Goal: Information Seeking & Learning: Learn about a topic

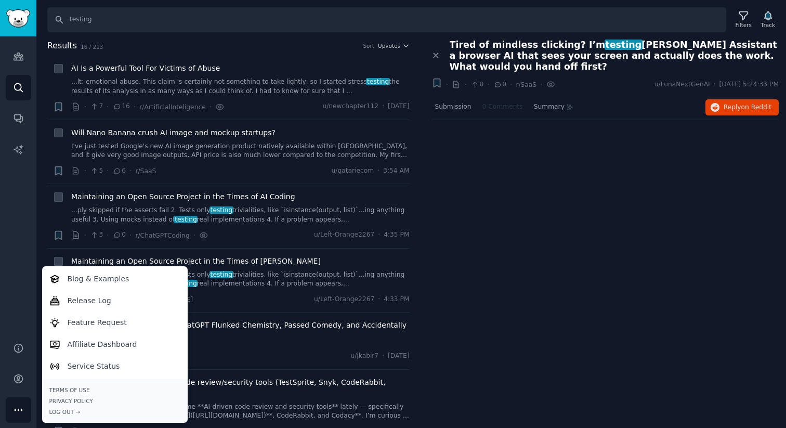
click at [472, 155] on div "Close panel Tired of mindless clicking? I’m testing L.U.N.A Assistant a browser…" at bounding box center [606, 118] width 348 height 156
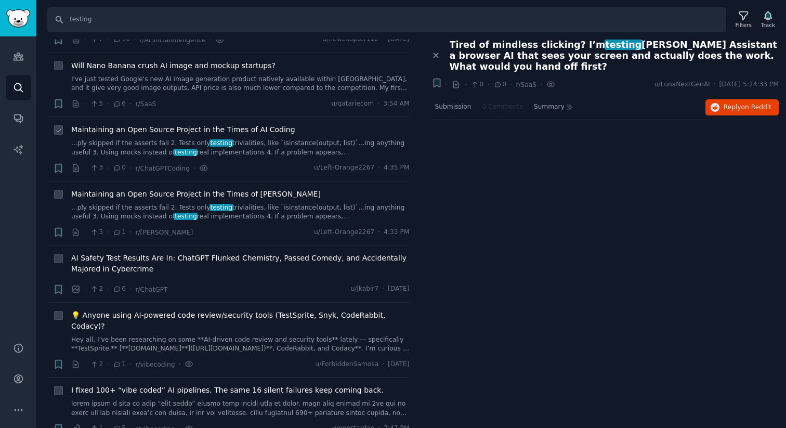
scroll to position [69, 0]
click at [296, 147] on link "...ply skipped if the asserts fail 2. Tests only testing trivialities, like `is…" at bounding box center [240, 146] width 339 height 18
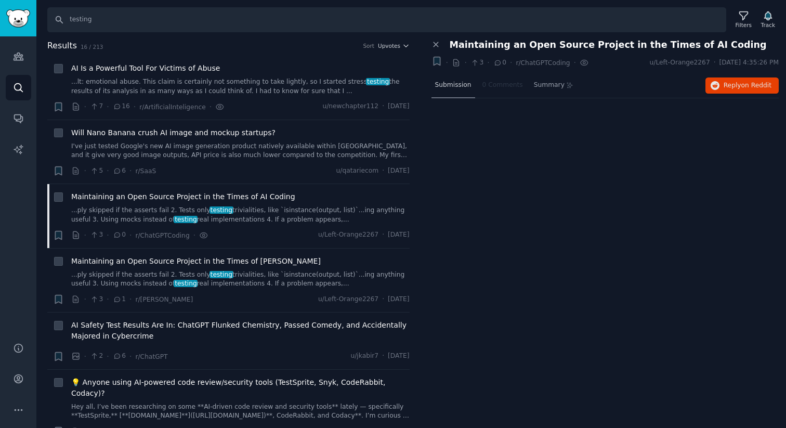
click at [445, 89] on span "Submission" at bounding box center [453, 85] width 36 height 9
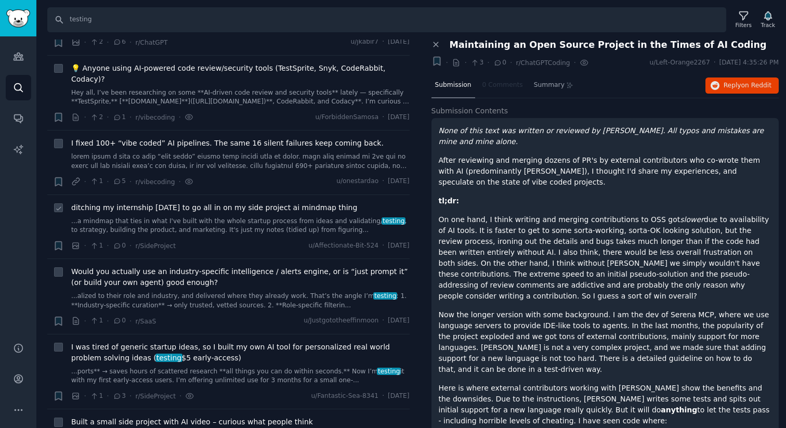
scroll to position [319, 0]
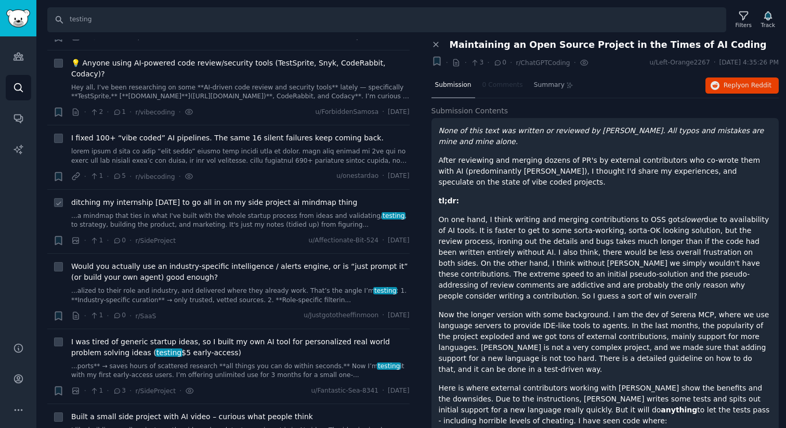
click at [280, 218] on link "...a mindmap that ties in what I've built with the whole startup process from i…" at bounding box center [240, 221] width 339 height 18
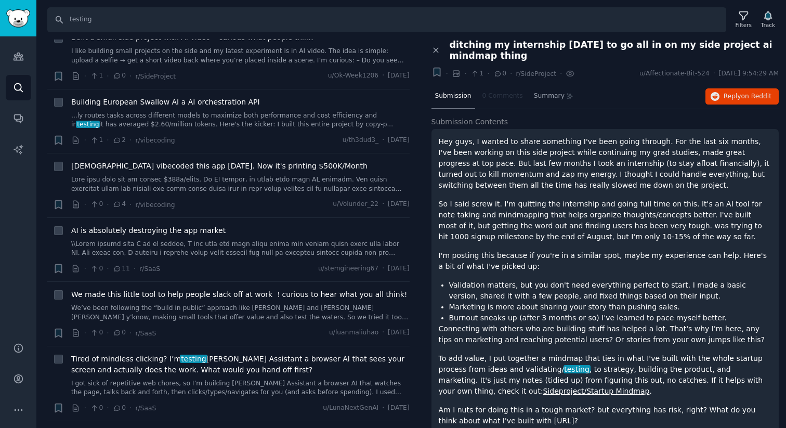
scroll to position [717, 0]
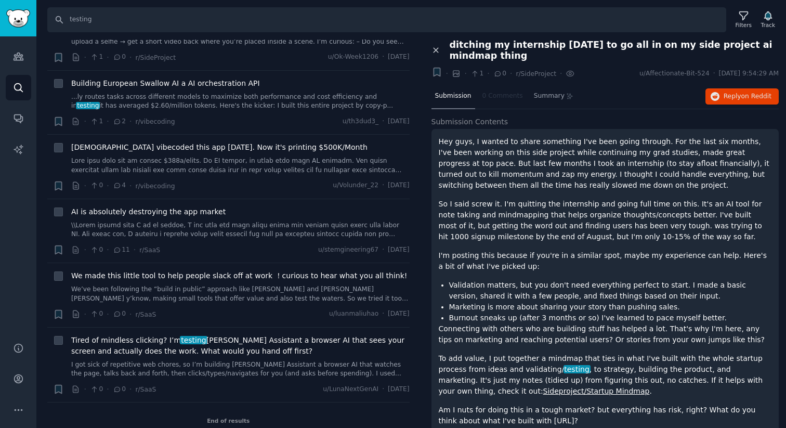
click at [439, 49] on icon at bounding box center [436, 50] width 9 height 9
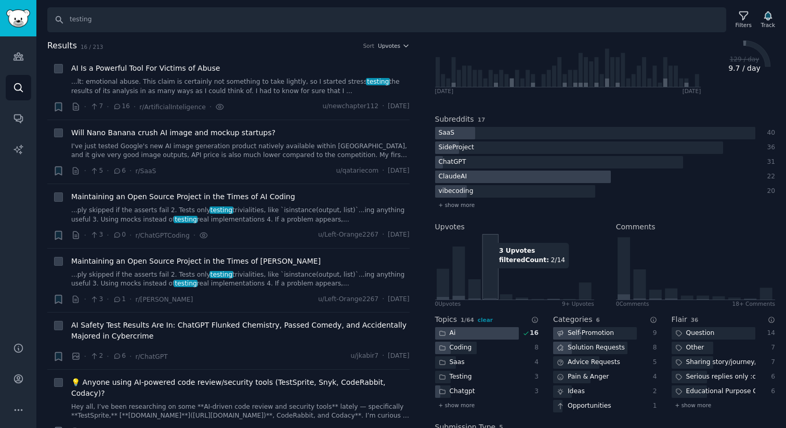
scroll to position [167, 0]
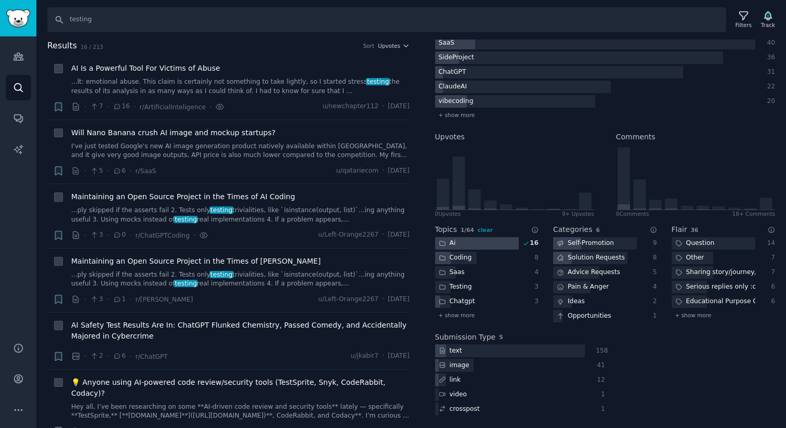
click at [484, 241] on div at bounding box center [477, 243] width 84 height 13
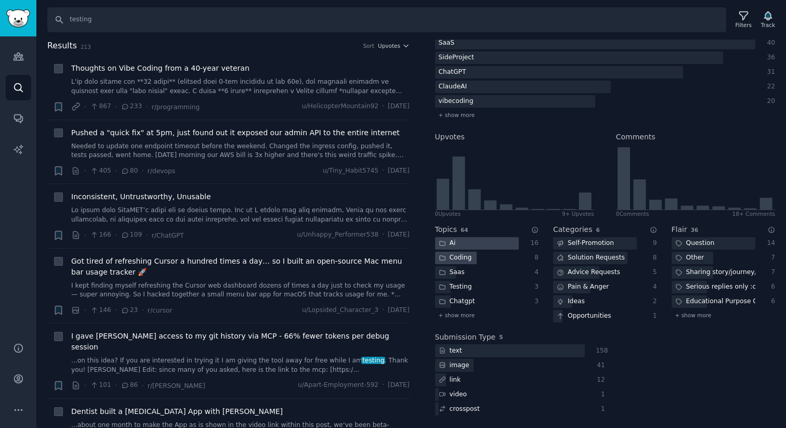
click at [505, 258] on div "Coding" at bounding box center [477, 258] width 84 height 13
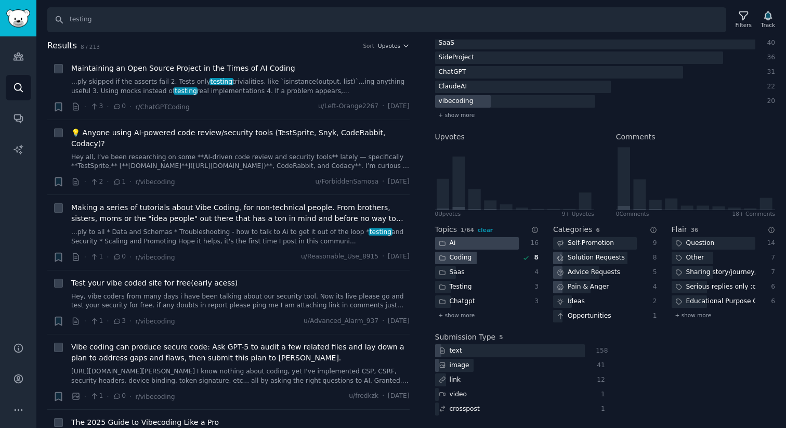
click at [497, 258] on div "Coding" at bounding box center [477, 258] width 84 height 13
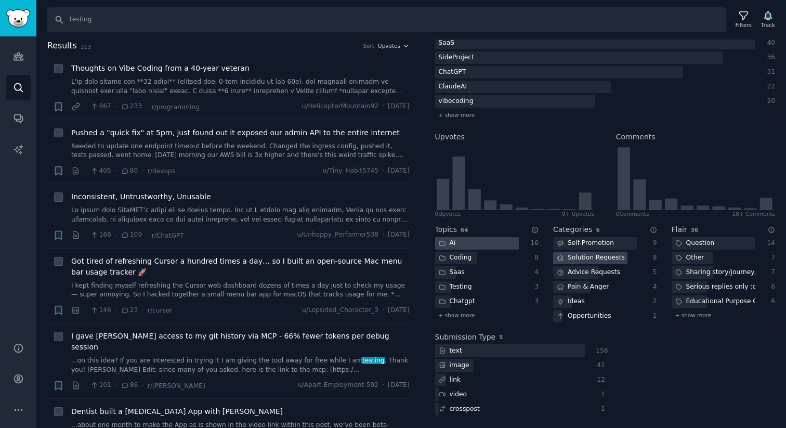
click at [609, 258] on div "Solution Requests" at bounding box center [590, 258] width 75 height 13
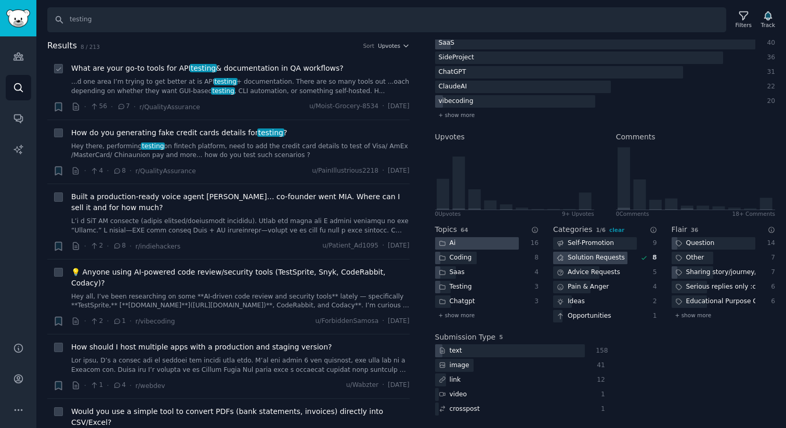
click at [371, 74] on div "What are your go-to tools for API testing & documentation in QA workflows? ...d…" at bounding box center [240, 79] width 339 height 33
click at [285, 71] on span "What are your go-to tools for API testing & documentation in QA workflows?" at bounding box center [207, 68] width 272 height 11
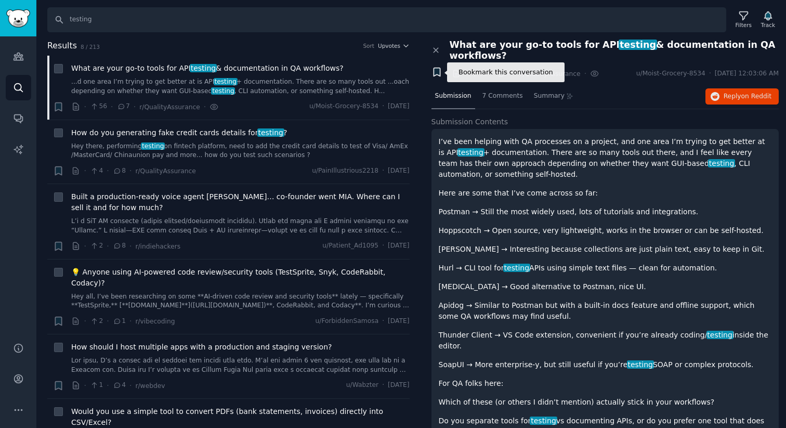
click at [436, 69] on icon "button" at bounding box center [437, 72] width 6 height 8
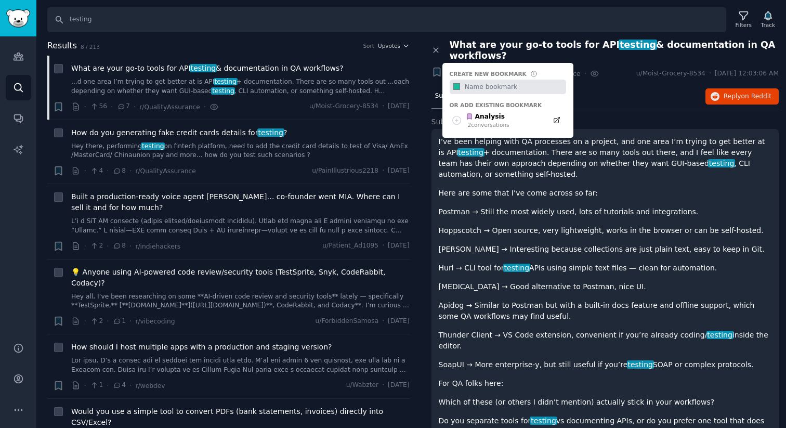
click at [554, 240] on div "I’ve been helping with QA processes on a project, and one area I’m trying to ge…" at bounding box center [605, 296] width 333 height 320
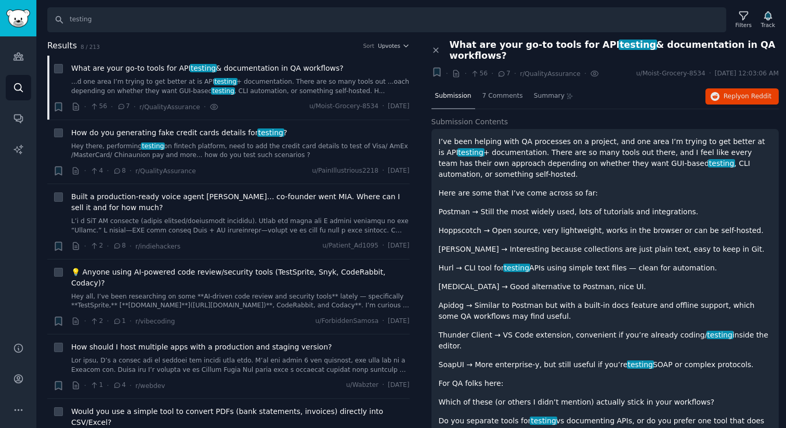
scroll to position [41, 0]
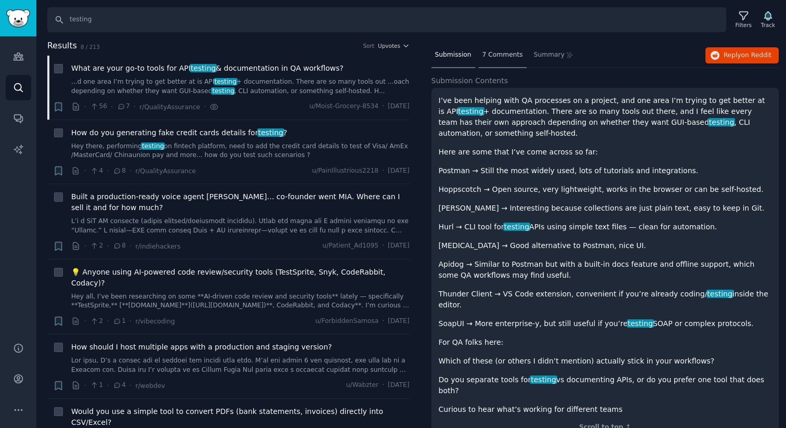
click at [500, 63] on div "7 Comments" at bounding box center [503, 55] width 48 height 25
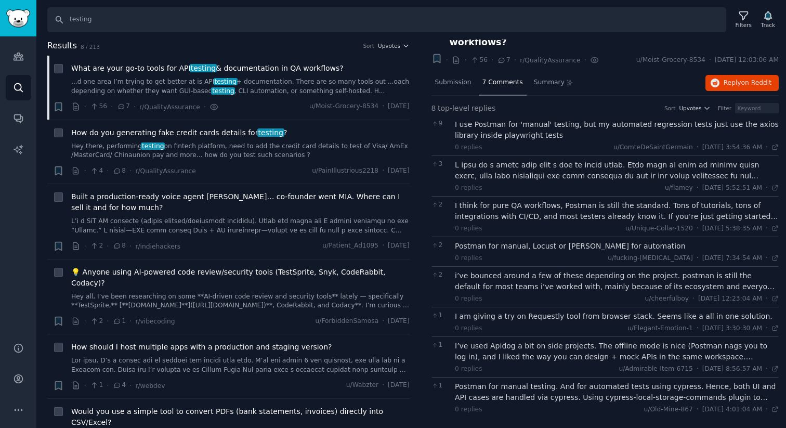
scroll to position [0, 0]
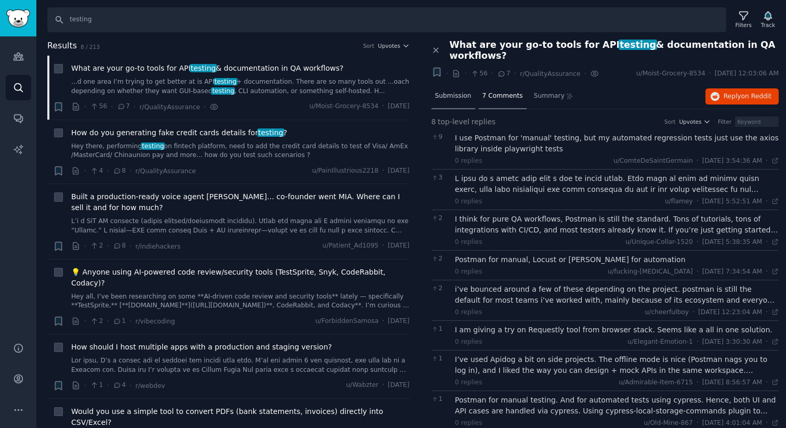
click at [453, 100] on div "Submission" at bounding box center [454, 96] width 44 height 25
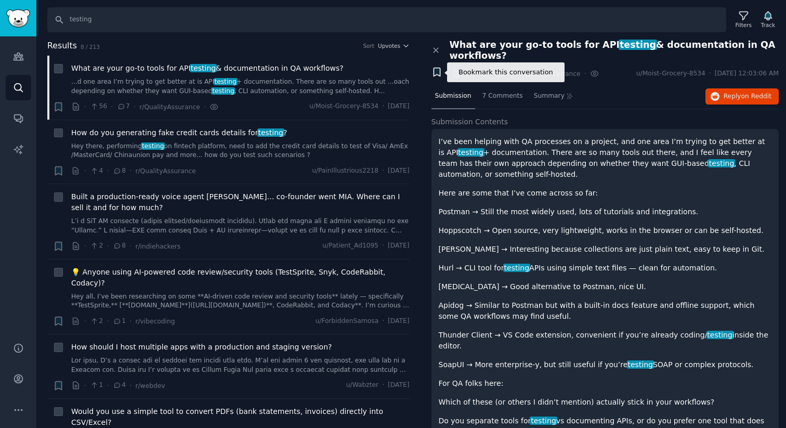
click at [437, 75] on icon "button" at bounding box center [437, 72] width 6 height 8
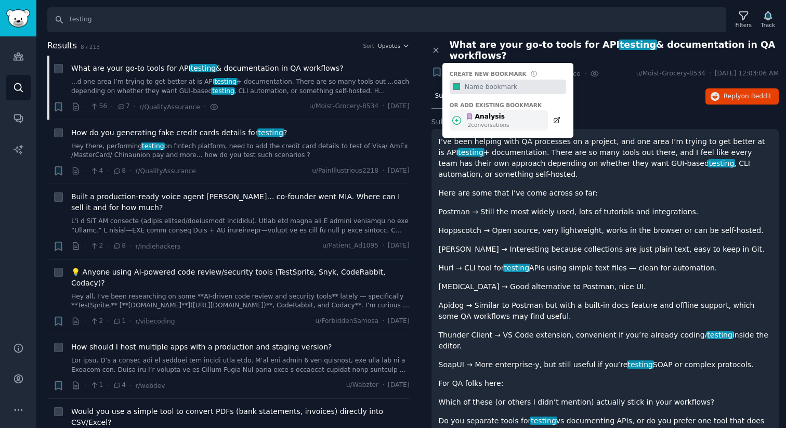
click at [528, 125] on div "Analysis 2 conversation s" at bounding box center [499, 120] width 98 height 20
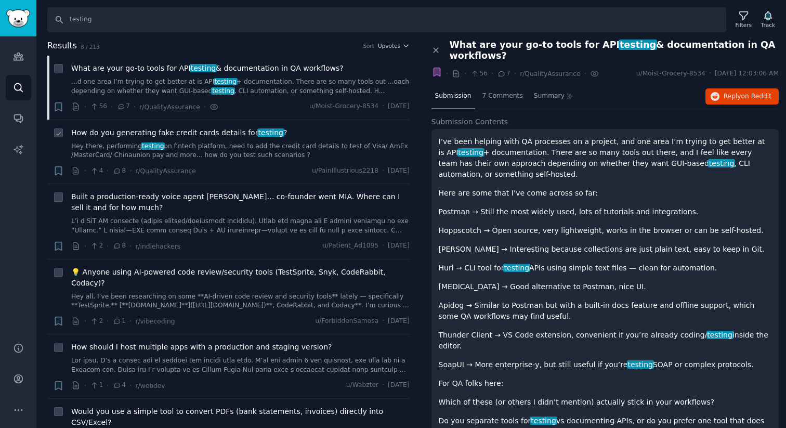
click at [284, 159] on link "Hey there, performing testing on fintech platform, need to add the credit card …" at bounding box center [240, 151] width 339 height 18
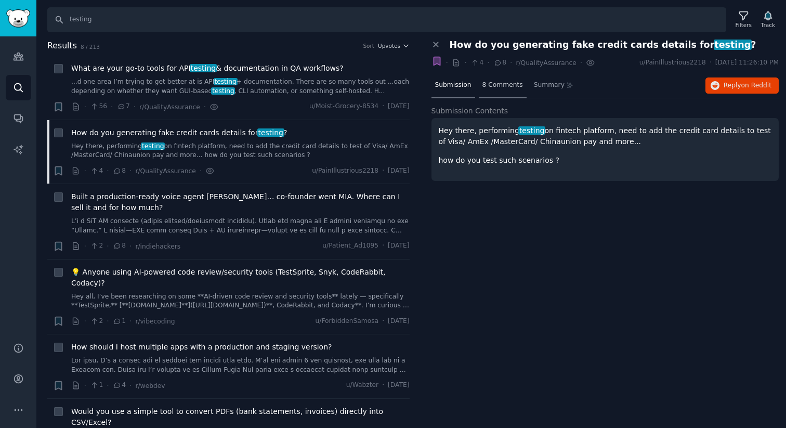
click at [507, 86] on span "8 Comments" at bounding box center [503, 85] width 41 height 9
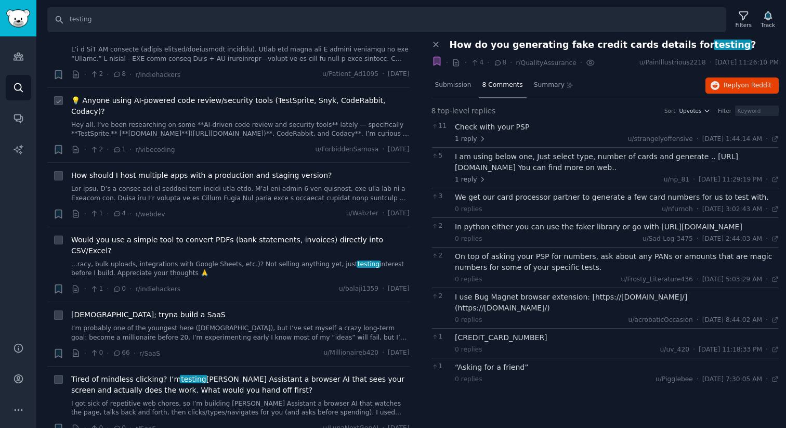
scroll to position [200, 0]
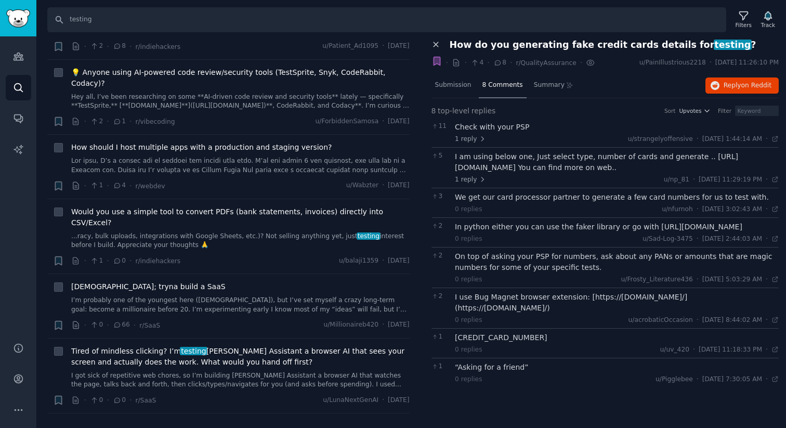
click at [436, 44] on icon at bounding box center [436, 45] width 5 height 5
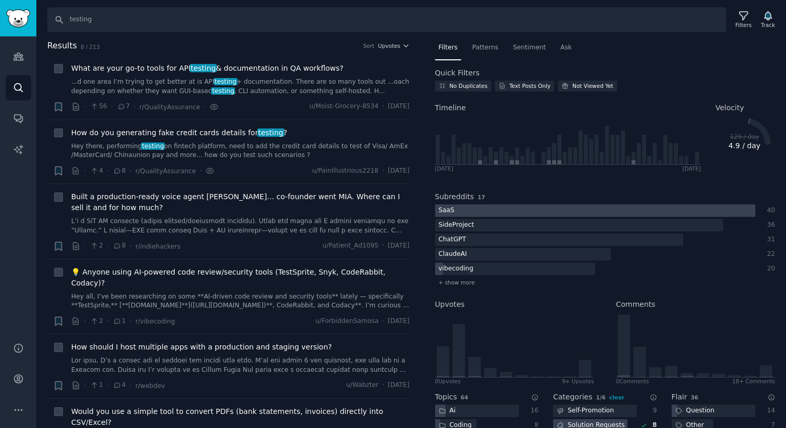
scroll to position [167, 0]
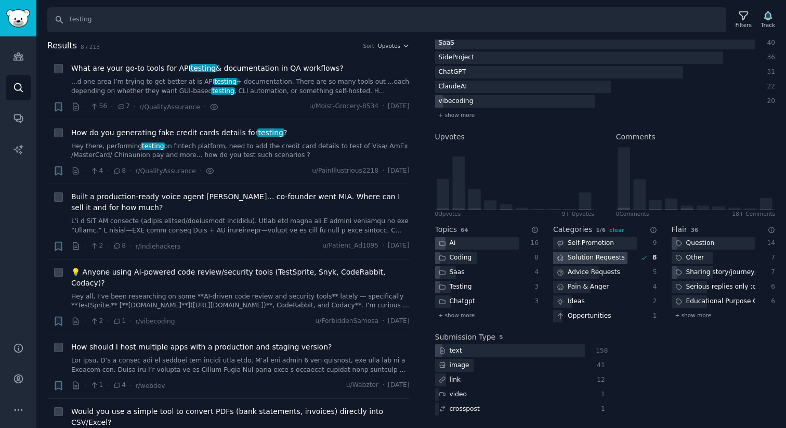
click at [596, 255] on div "Solution Requests" at bounding box center [590, 258] width 75 height 13
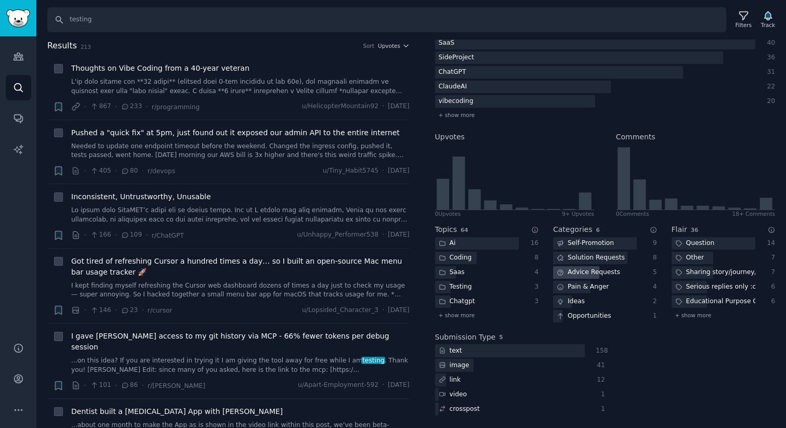
click at [612, 273] on div "Advice Requests" at bounding box center [588, 272] width 71 height 13
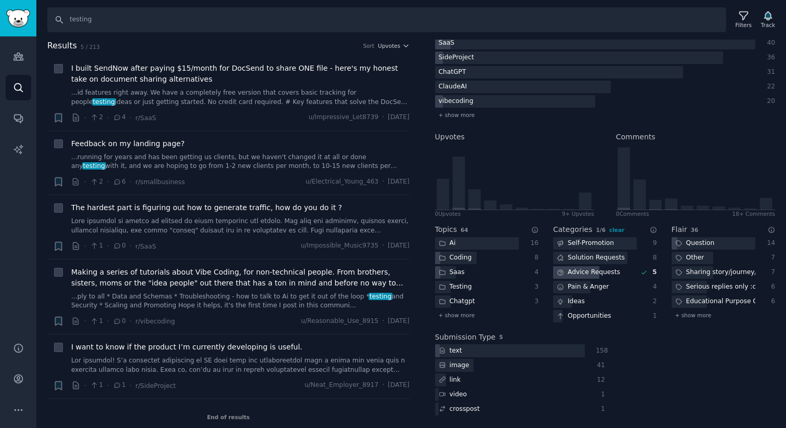
click at [605, 275] on div "Advice Requests" at bounding box center [588, 272] width 71 height 13
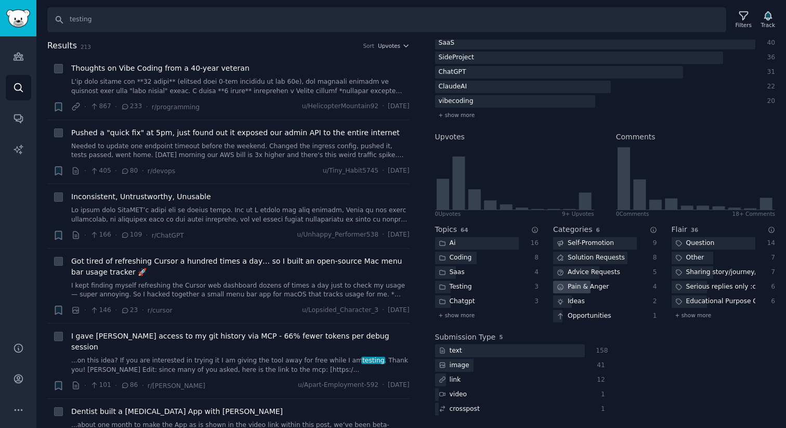
click at [605, 290] on div "Pain & Anger" at bounding box center [582, 287] width 59 height 13
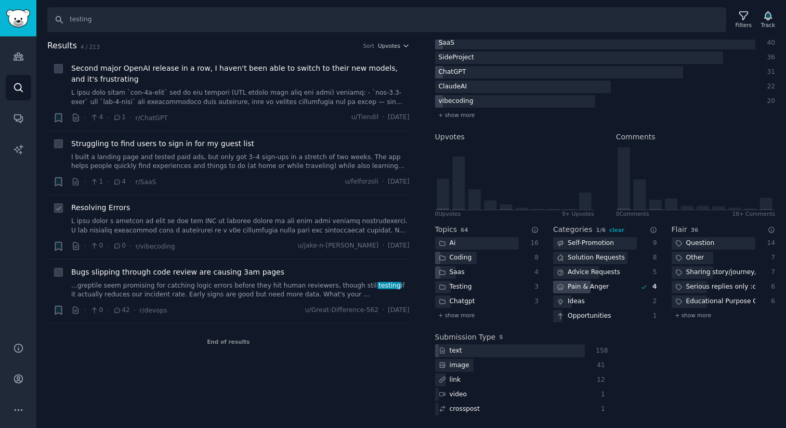
click at [362, 224] on link at bounding box center [240, 226] width 339 height 18
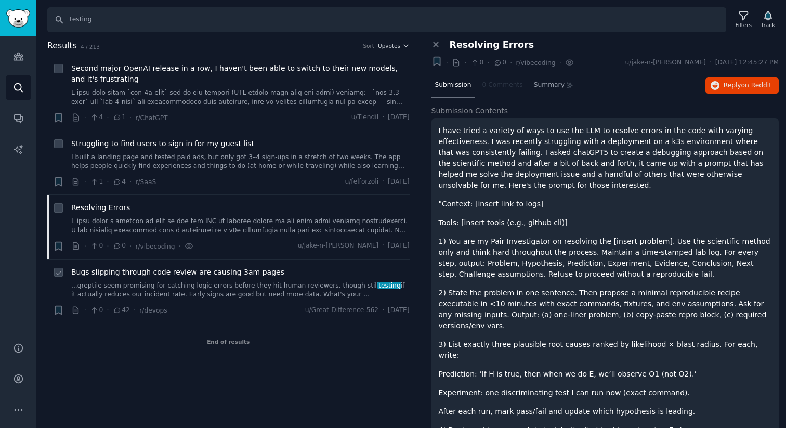
click at [274, 284] on link "...greptile seem promising for catching logic errors before they hit human revi…" at bounding box center [240, 290] width 339 height 18
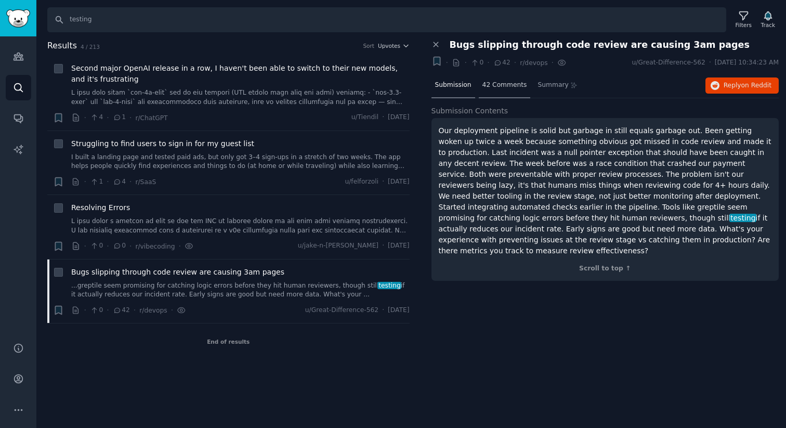
click at [501, 85] on span "42 Comments" at bounding box center [505, 85] width 45 height 9
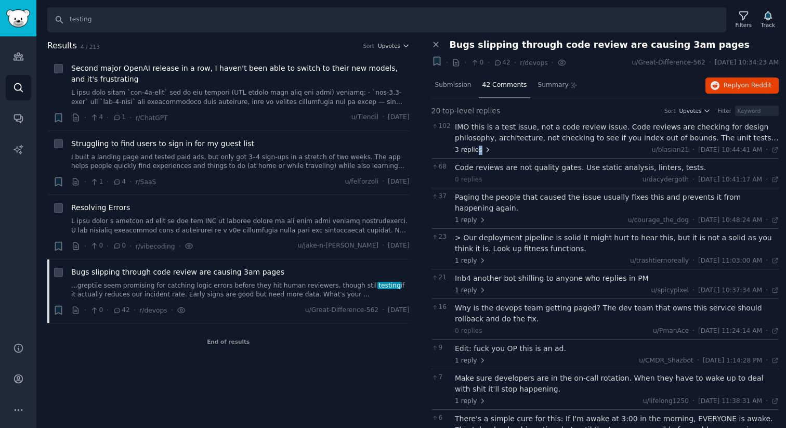
click at [479, 151] on span "3 replies" at bounding box center [473, 150] width 36 height 9
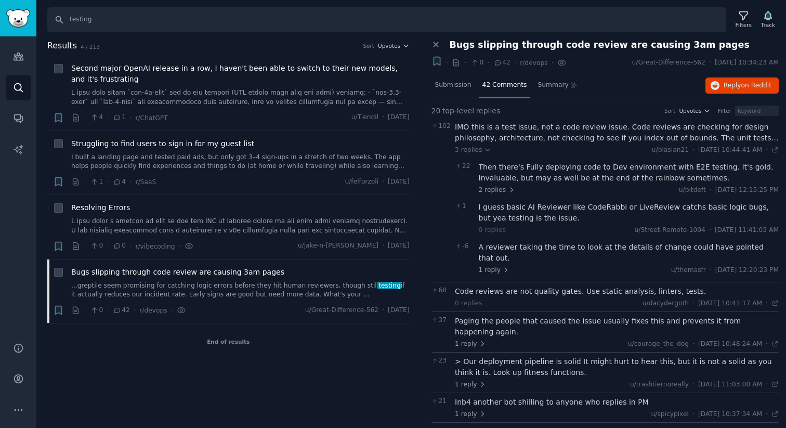
click at [607, 127] on div "IMO this is a test issue, not a code review issue. Code reviews are checking fo…" at bounding box center [617, 133] width 324 height 22
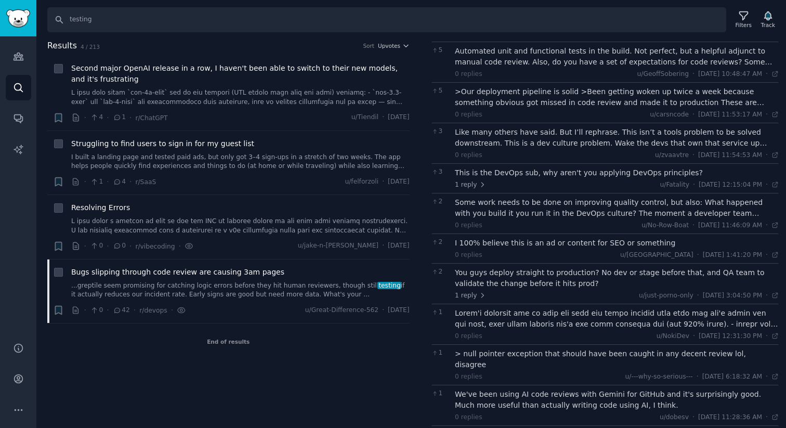
scroll to position [548, 0]
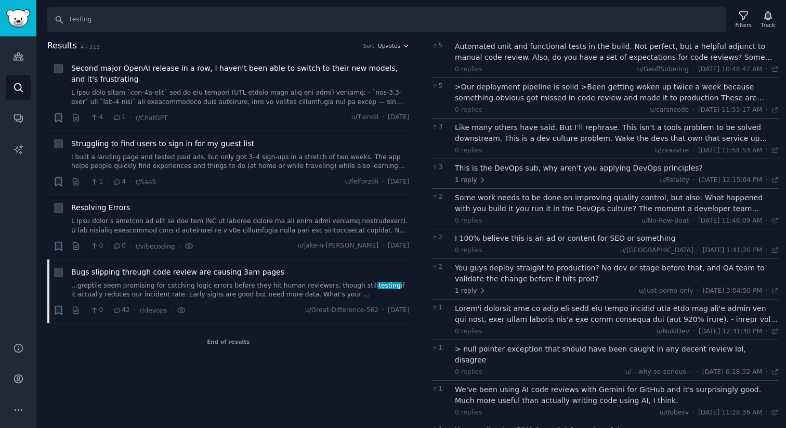
click at [593, 303] on div at bounding box center [617, 314] width 324 height 22
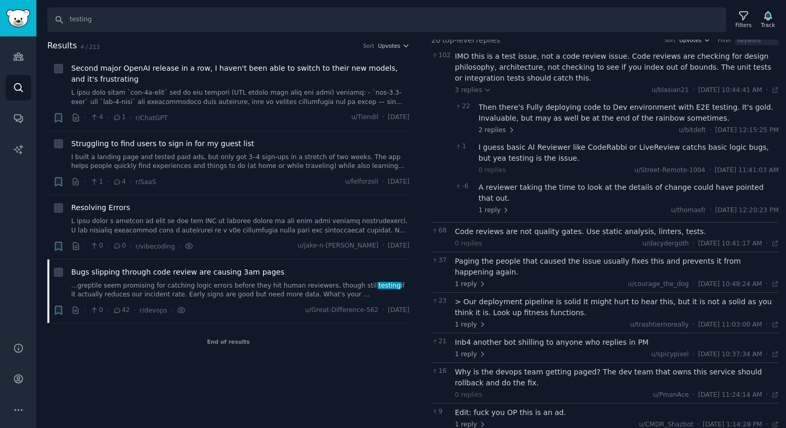
scroll to position [0, 0]
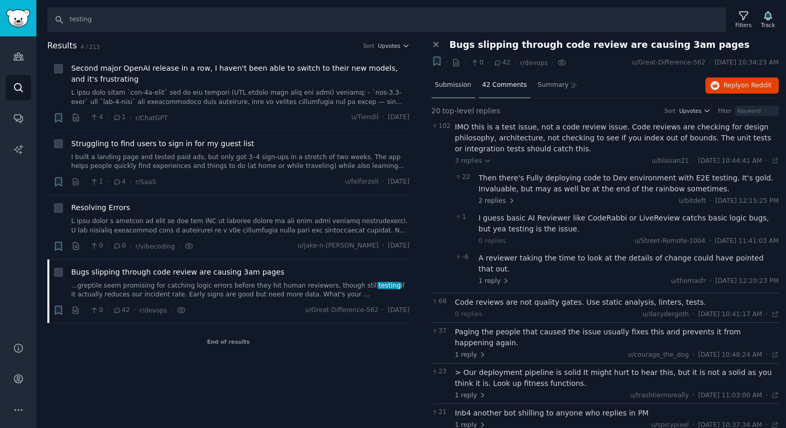
click at [453, 85] on span "Submission" at bounding box center [453, 85] width 36 height 9
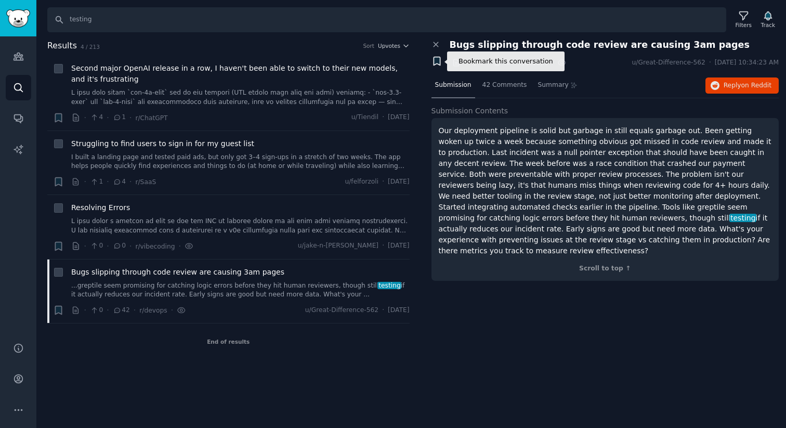
click at [435, 57] on icon "button" at bounding box center [437, 61] width 6 height 8
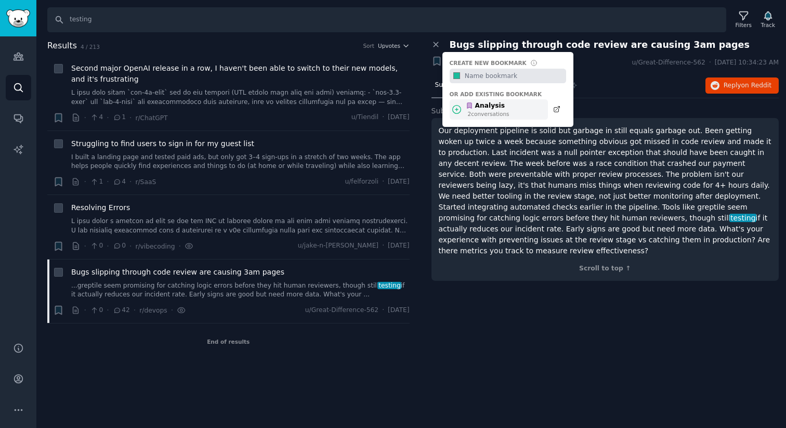
click at [487, 114] on div "2 conversation s" at bounding box center [489, 113] width 42 height 7
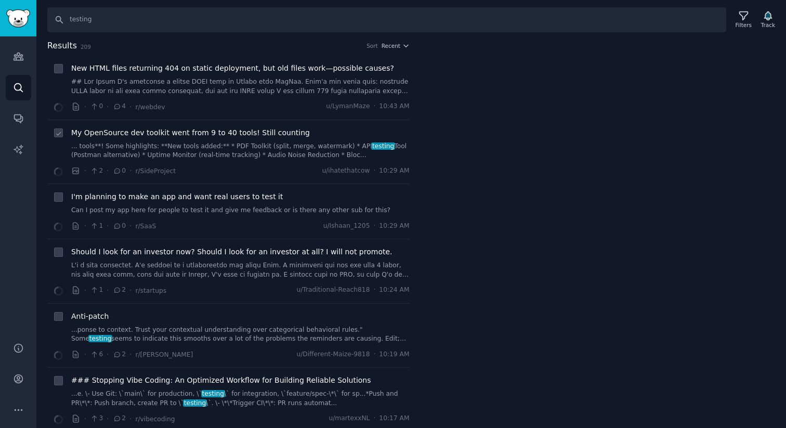
click at [253, 135] on span "My OpenSource dev toolkit went from 9 to 40 tools! Still counting" at bounding box center [190, 132] width 239 height 11
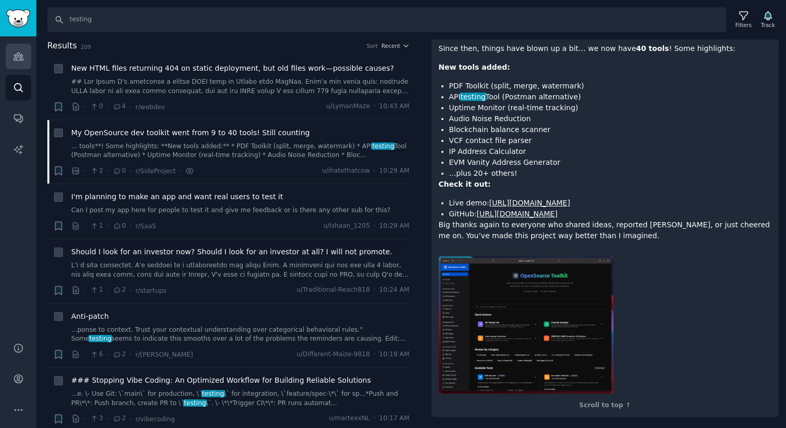
click at [10, 61] on link "Audiences" at bounding box center [18, 56] width 25 height 25
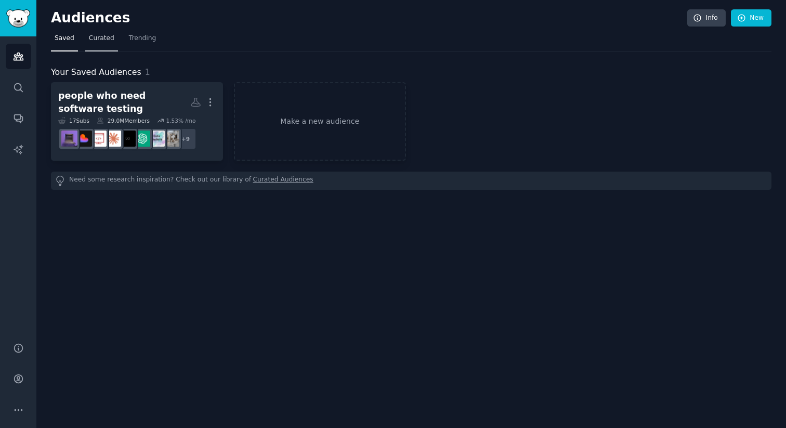
click at [103, 43] on link "Curated" at bounding box center [101, 40] width 33 height 21
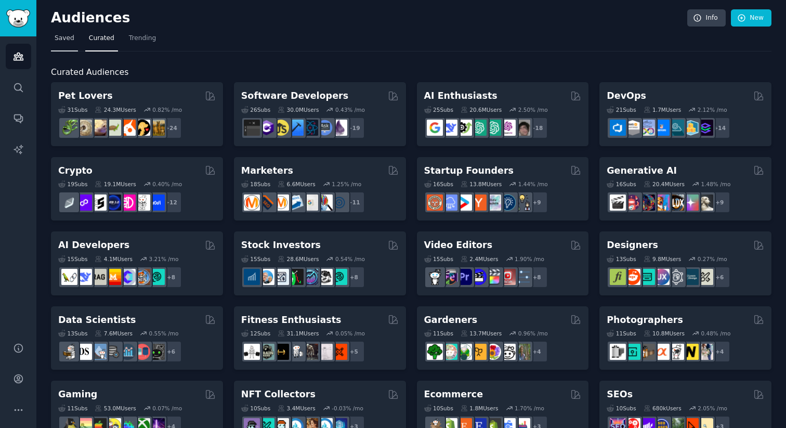
click at [69, 39] on span "Saved" at bounding box center [65, 38] width 20 height 9
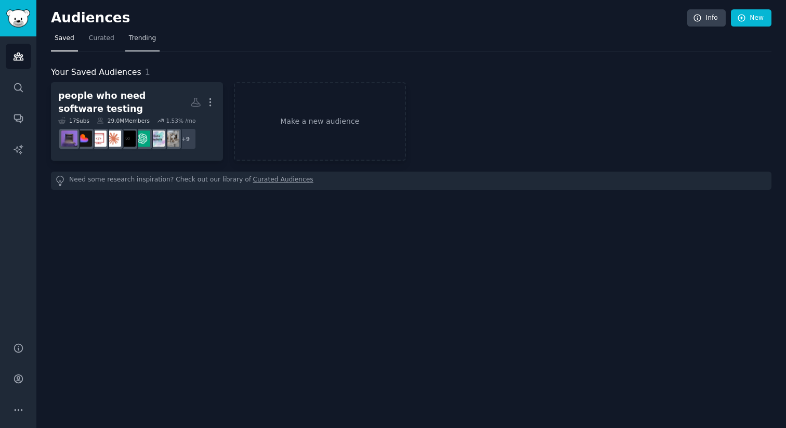
click at [146, 40] on span "Trending" at bounding box center [142, 38] width 27 height 9
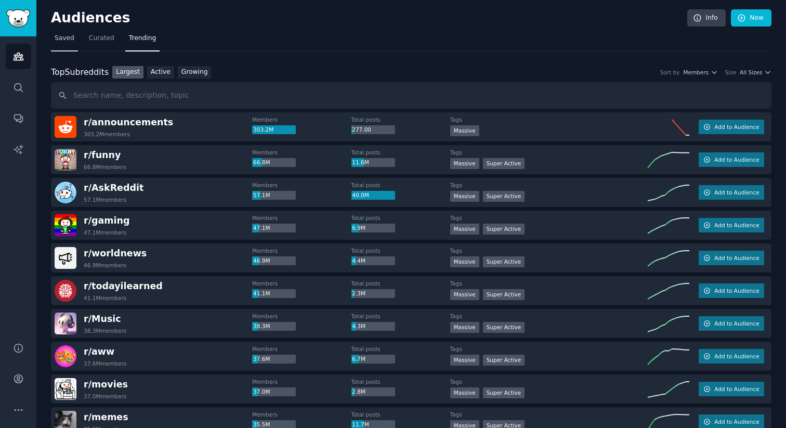
click at [67, 40] on span "Saved" at bounding box center [65, 38] width 20 height 9
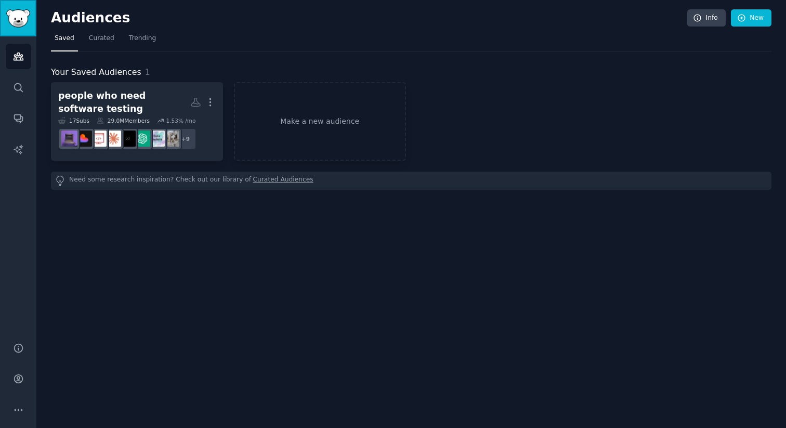
click at [19, 20] on img "Sidebar" at bounding box center [18, 18] width 24 height 18
click at [19, 88] on icon "Sidebar" at bounding box center [18, 87] width 11 height 11
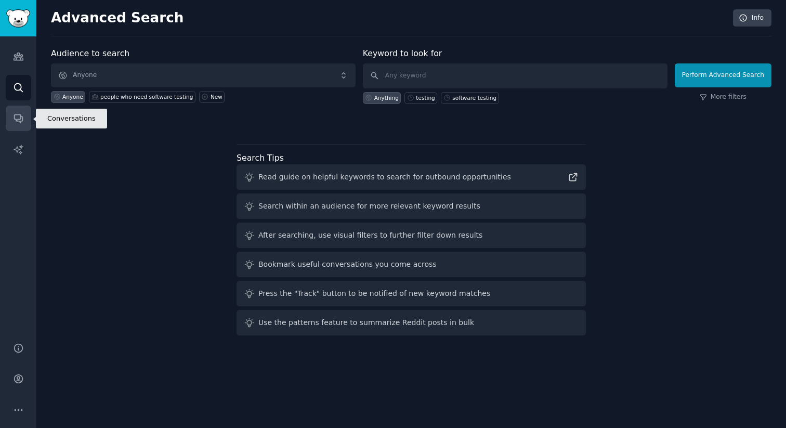
click at [18, 121] on icon "Sidebar" at bounding box center [18, 119] width 8 height 8
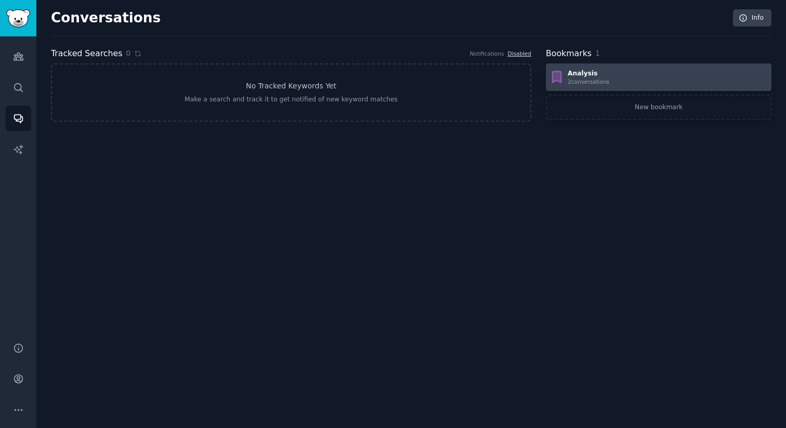
click at [604, 76] on div "Analysis" at bounding box center [589, 73] width 42 height 9
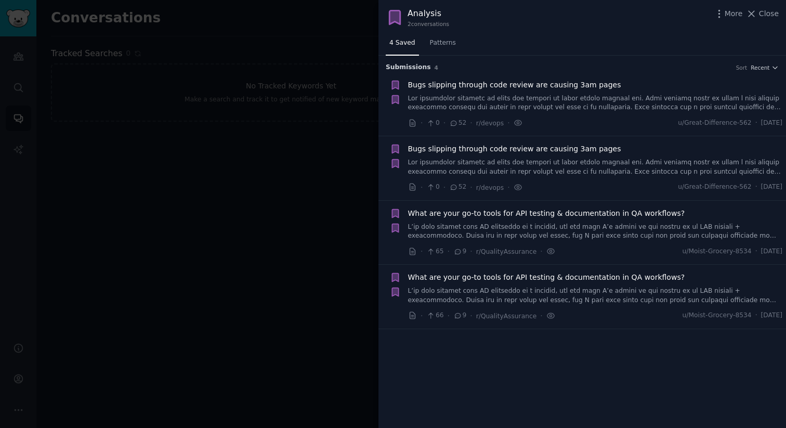
click at [337, 222] on div at bounding box center [393, 214] width 786 height 428
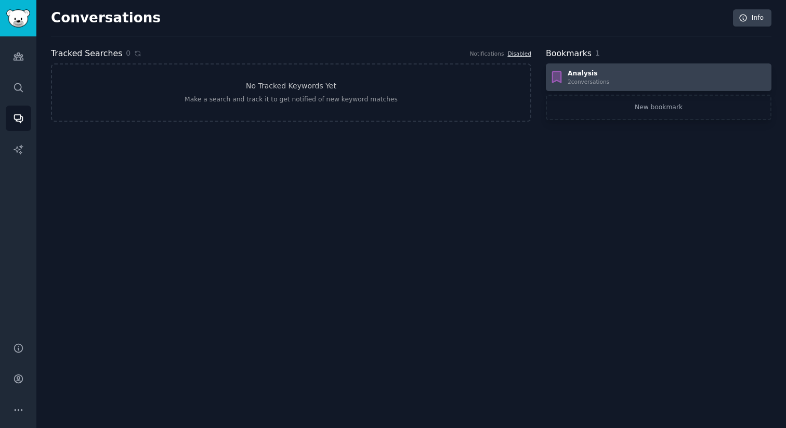
click at [569, 79] on div "2 conversation s" at bounding box center [589, 81] width 42 height 7
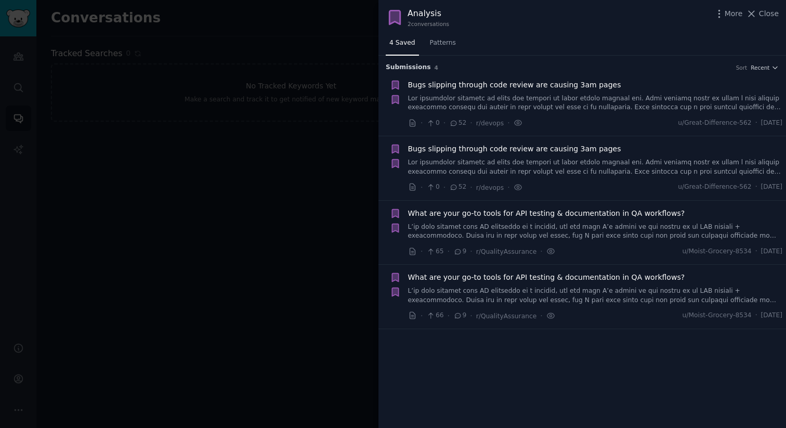
click at [264, 200] on div at bounding box center [393, 214] width 786 height 428
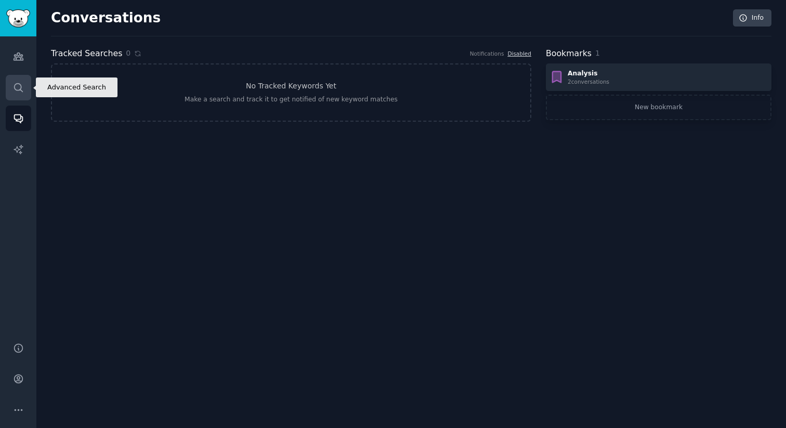
click at [16, 80] on link "Search" at bounding box center [18, 87] width 25 height 25
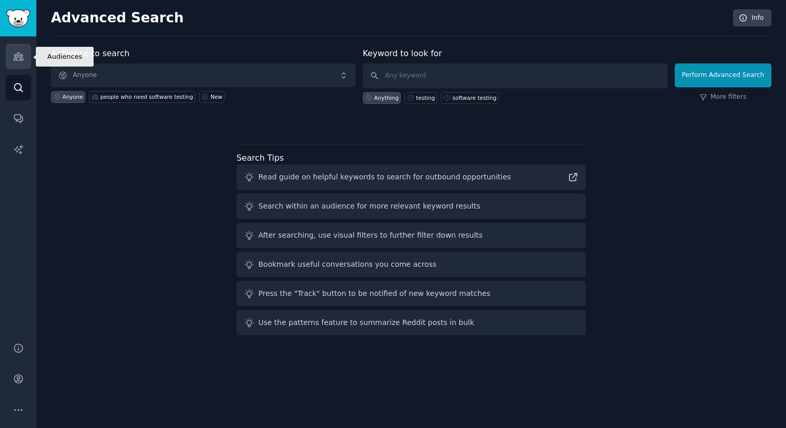
click at [18, 67] on link "Audiences" at bounding box center [18, 56] width 25 height 25
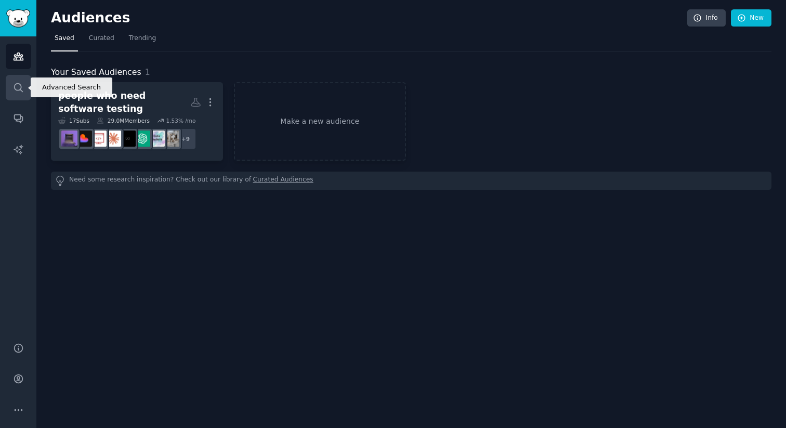
click at [22, 93] on link "Search" at bounding box center [18, 87] width 25 height 25
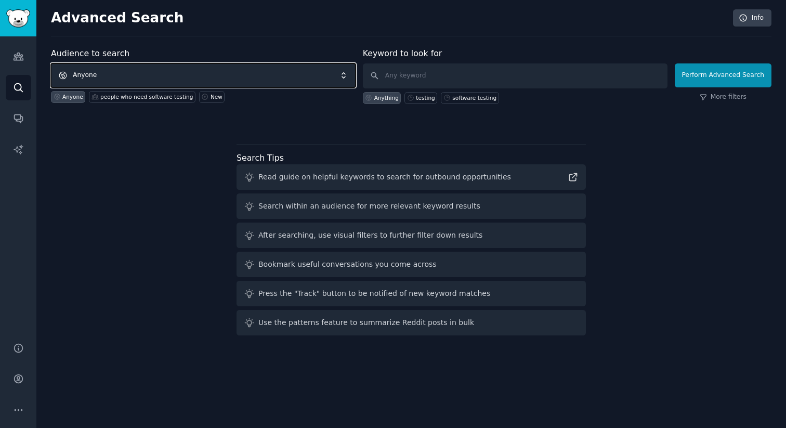
click at [193, 79] on span "Anyone" at bounding box center [203, 75] width 305 height 24
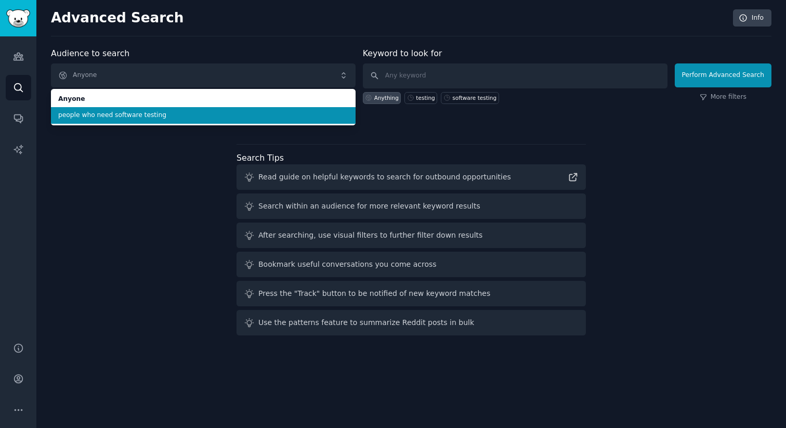
click at [219, 114] on span "people who need software testing" at bounding box center [203, 115] width 290 height 9
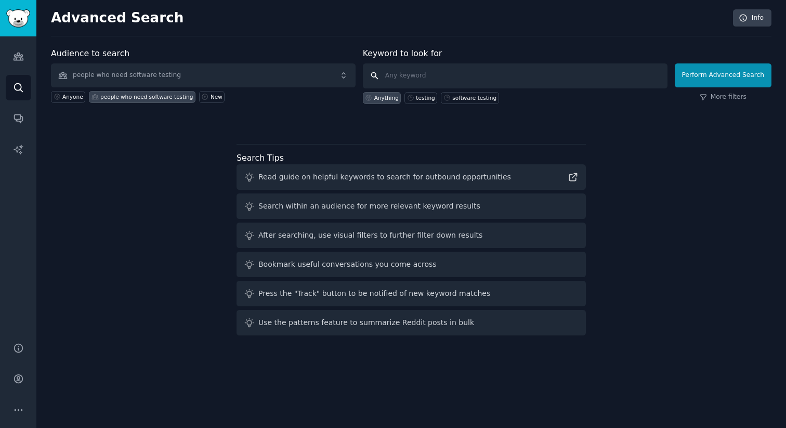
click at [422, 72] on input "text" at bounding box center [515, 75] width 305 height 25
type input "debug"
click at [741, 75] on button "Perform Advanced Search" at bounding box center [723, 75] width 97 height 24
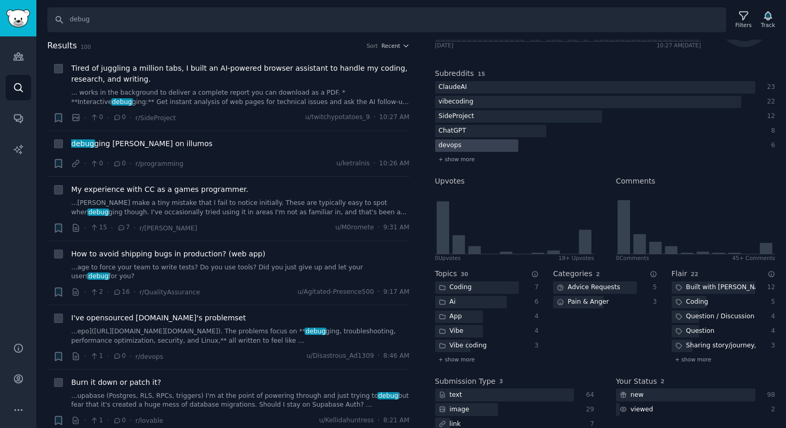
scroll to position [138, 0]
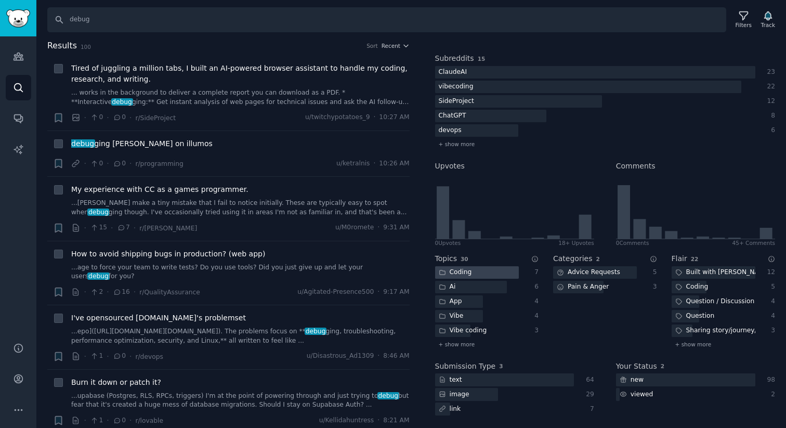
click at [486, 269] on div at bounding box center [477, 272] width 84 height 13
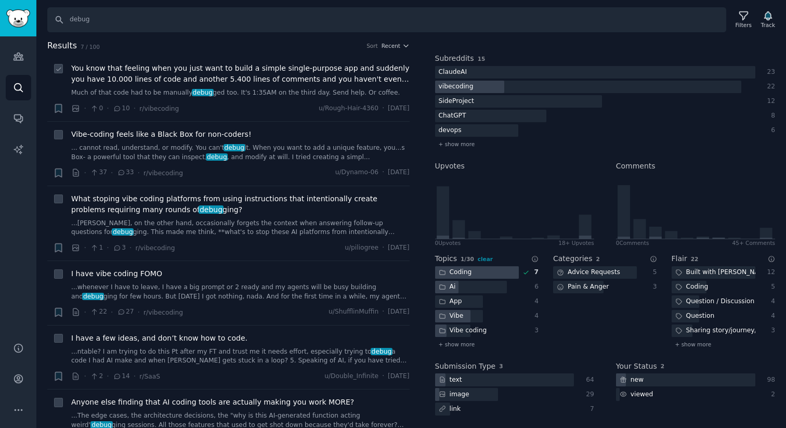
click at [377, 87] on div "You know that feeling when you just want to build a simple single-purpose app a…" at bounding box center [240, 80] width 339 height 35
click at [337, 77] on span "You know that feeling when you just want to build a simple single-purpose app a…" at bounding box center [240, 74] width 339 height 22
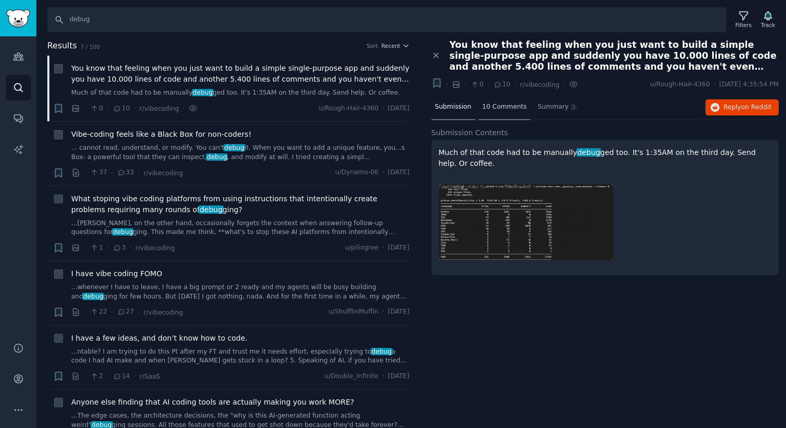
click at [508, 110] on span "10 Comments" at bounding box center [505, 106] width 45 height 9
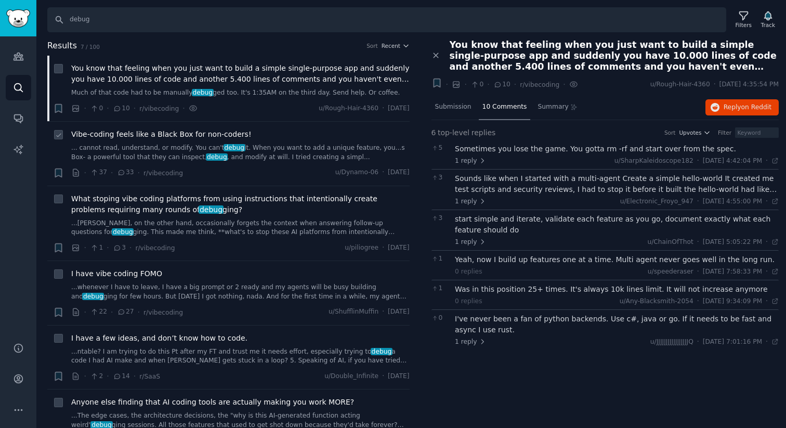
scroll to position [24, 0]
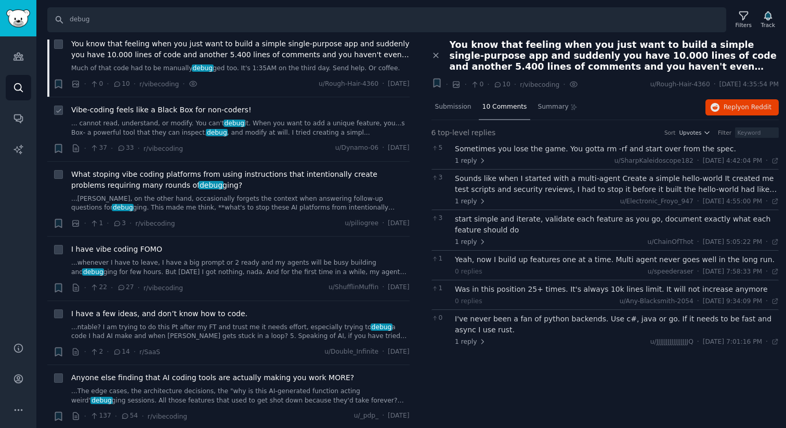
click at [280, 130] on link "... cannot read, understand, or modify. You can't debug it. When you want to ad…" at bounding box center [240, 128] width 339 height 18
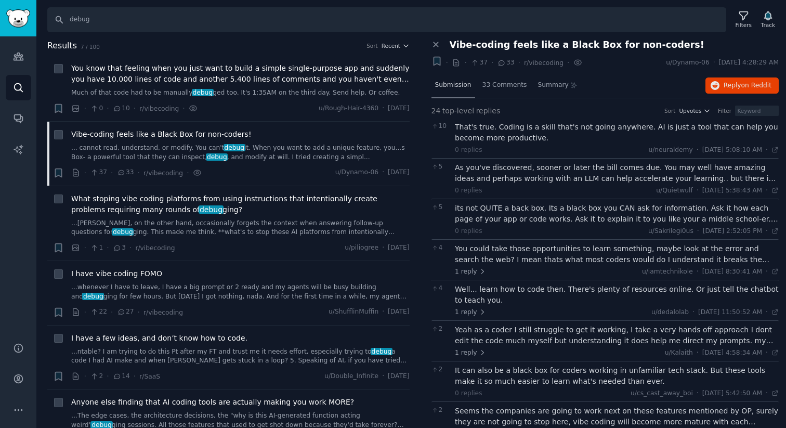
click at [458, 88] on span "Submission" at bounding box center [453, 85] width 36 height 9
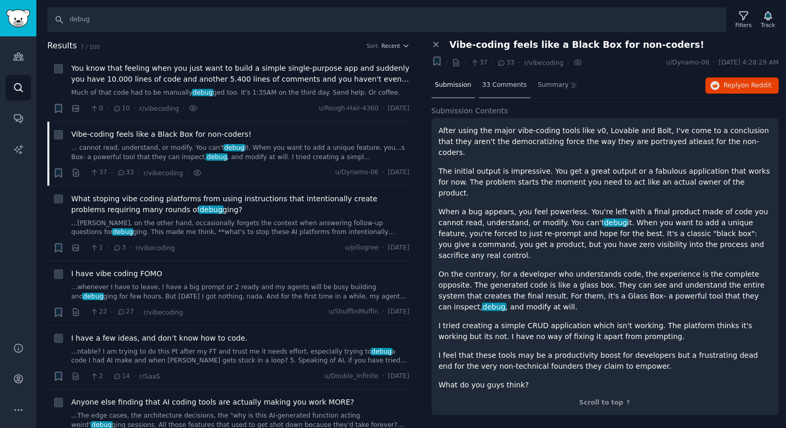
click at [486, 83] on span "33 Comments" at bounding box center [505, 85] width 45 height 9
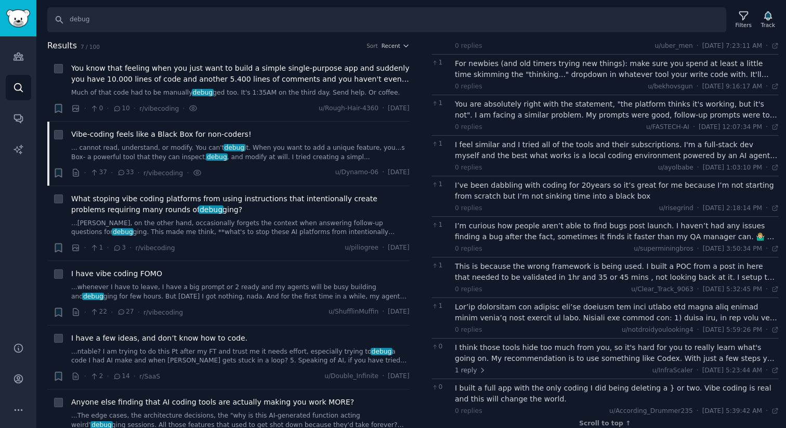
scroll to position [683, 0]
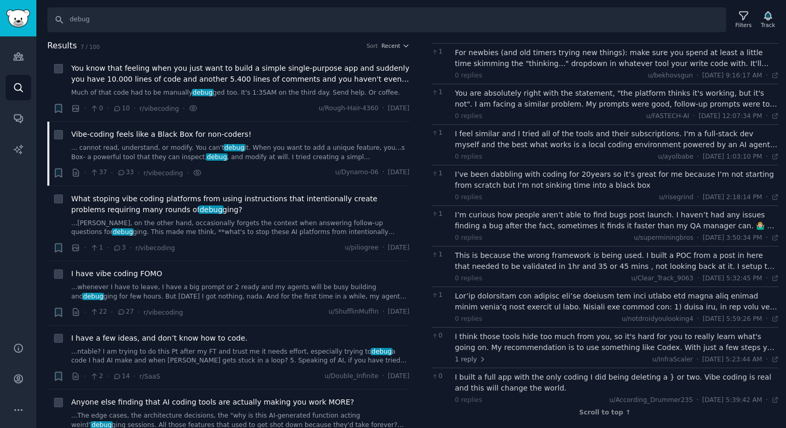
click at [540, 212] on div "I’m curious how people aren’t able to find bugs post launch. I haven’t had any …" at bounding box center [617, 221] width 324 height 22
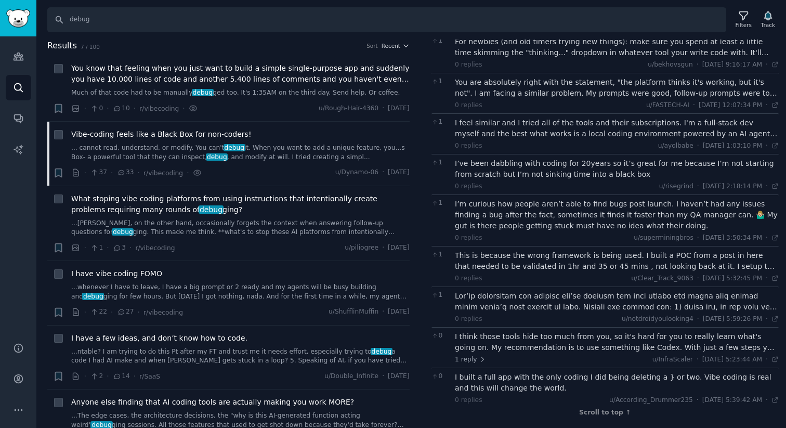
scroll to position [694, 0]
click at [537, 301] on div at bounding box center [617, 302] width 324 height 22
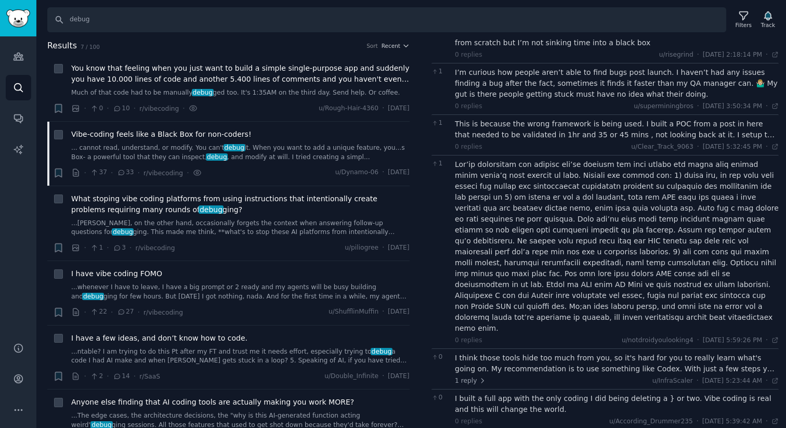
scroll to position [825, 0]
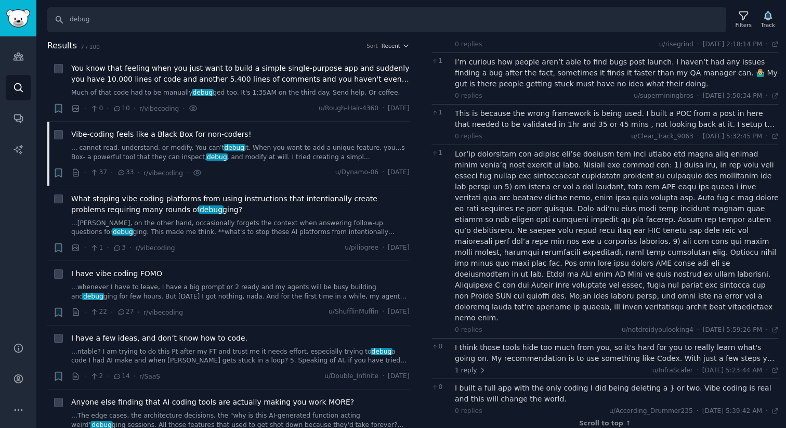
click at [518, 352] on div "I think those tools hide too much from you, so it's hard for you to really lear…" at bounding box center [617, 353] width 324 height 22
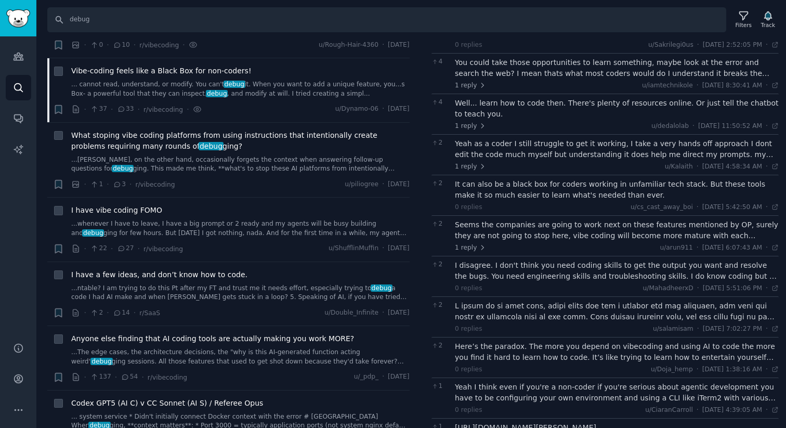
scroll to position [0, 0]
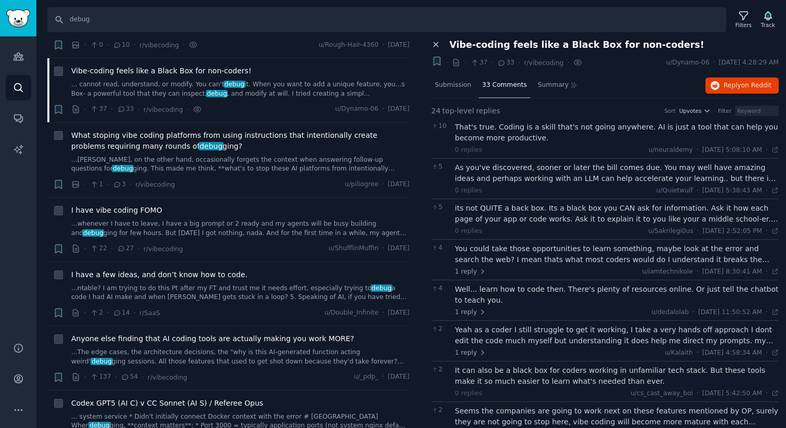
click at [435, 46] on icon at bounding box center [436, 45] width 5 height 5
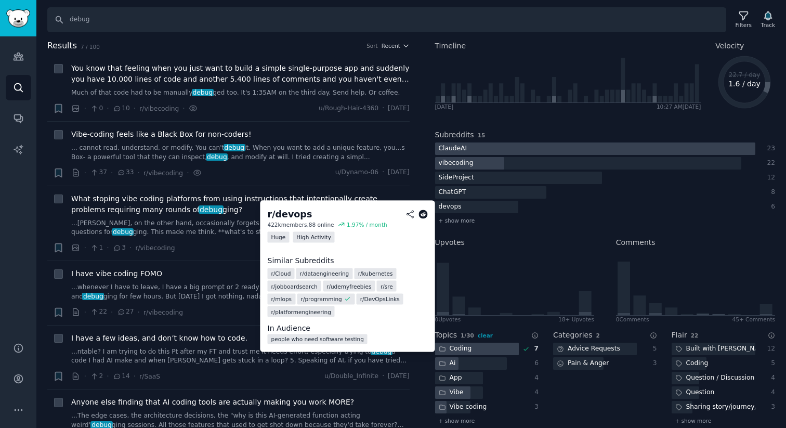
scroll to position [44, 0]
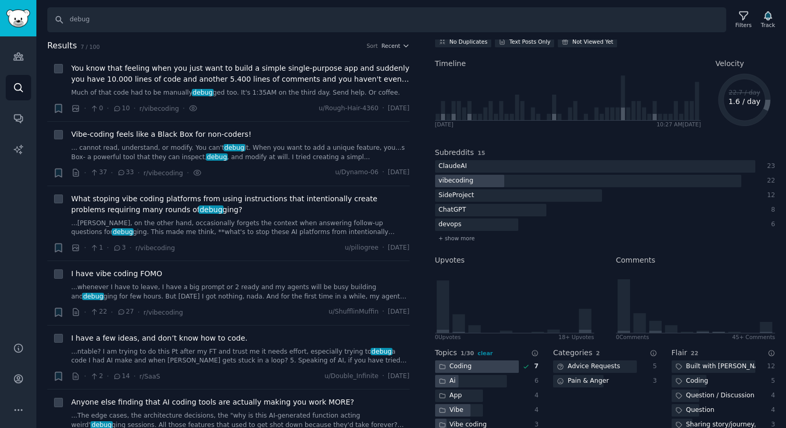
click at [738, 103] on text "1.6 / day" at bounding box center [745, 101] width 32 height 8
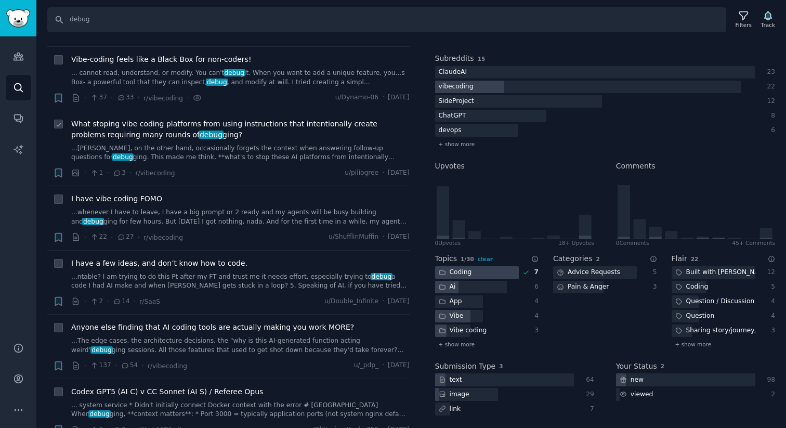
scroll to position [126, 0]
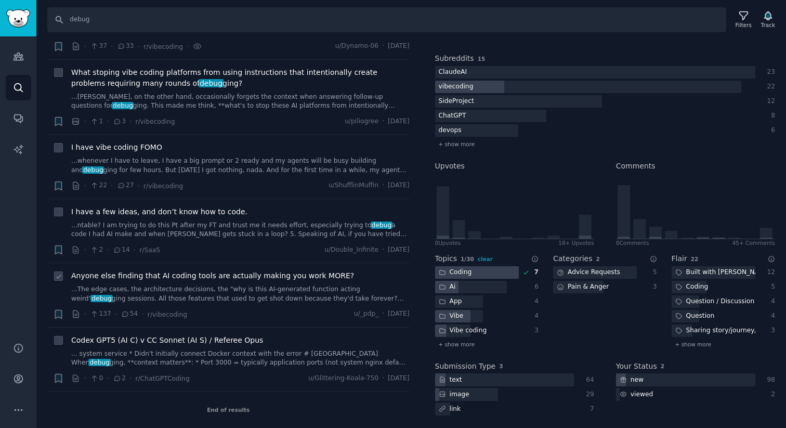
click at [271, 277] on span "Anyone else finding that AI coding tools are actually making you work MORE?" at bounding box center [212, 275] width 283 height 11
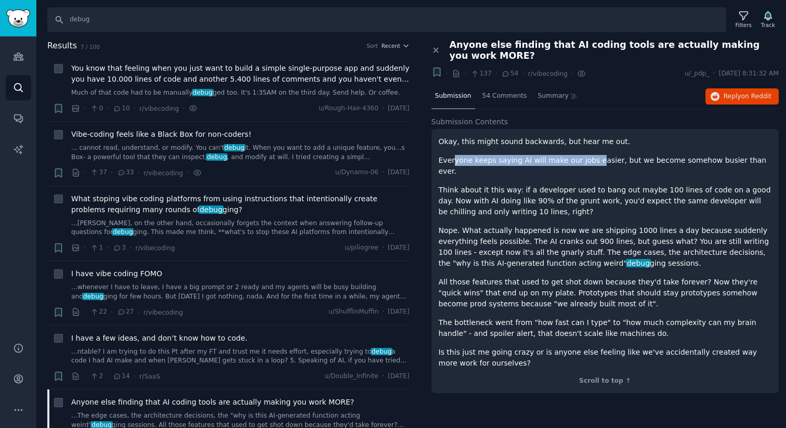
drag, startPoint x: 452, startPoint y: 158, endPoint x: 590, endPoint y: 157, distance: 137.8
click at [590, 157] on p "Everyone keeps saying AI will make our jobs easier, but we become somehow busie…" at bounding box center [605, 166] width 333 height 22
click at [581, 185] on p "Think about it this way: if a developer used to bang out maybe 100 lines of cod…" at bounding box center [605, 201] width 333 height 33
click at [496, 92] on span "54 Comments" at bounding box center [505, 96] width 45 height 9
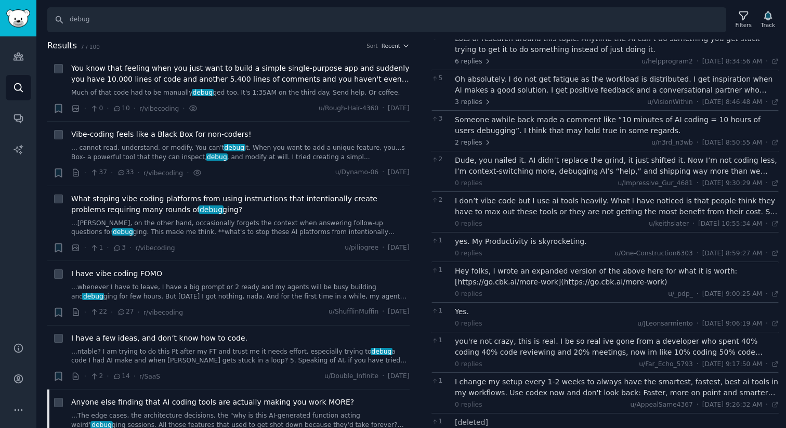
scroll to position [107, 0]
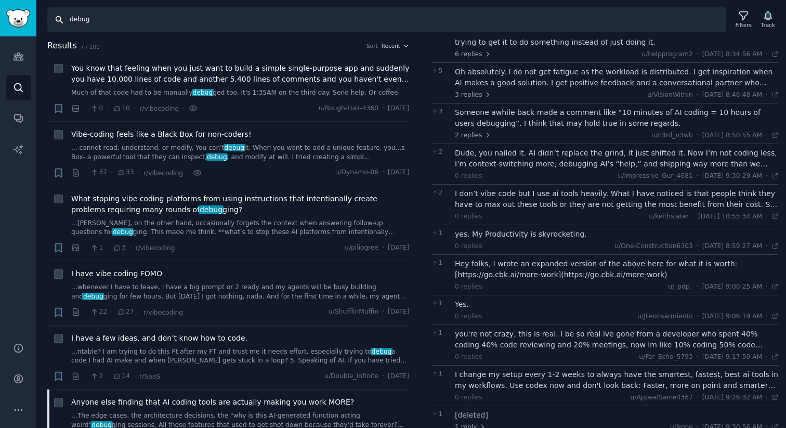
click at [421, 18] on input "debug" at bounding box center [386, 19] width 679 height 25
type input "design resource"
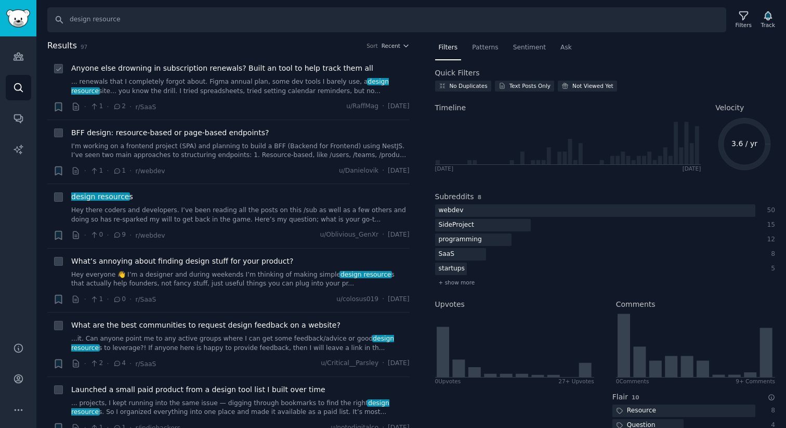
click at [266, 92] on link "... renewals that I completely forgot about. Figma annual plan, some dev tools …" at bounding box center [240, 86] width 339 height 18
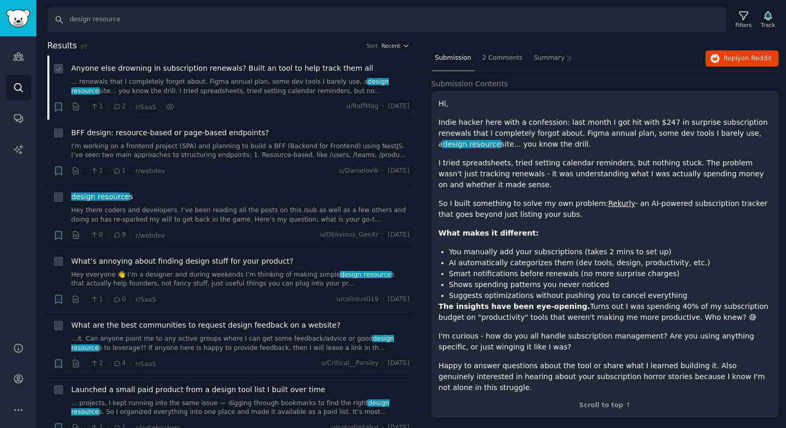
scroll to position [38, 0]
click at [20, 57] on icon "Sidebar" at bounding box center [18, 56] width 9 height 7
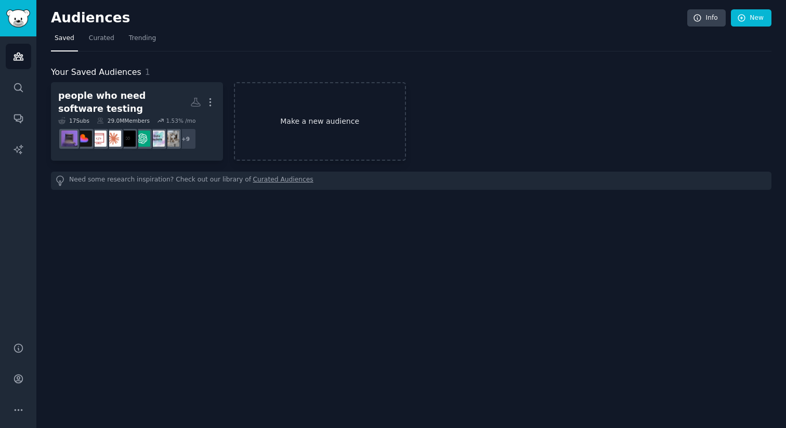
click at [377, 107] on link "Make a new audience" at bounding box center [320, 121] width 172 height 79
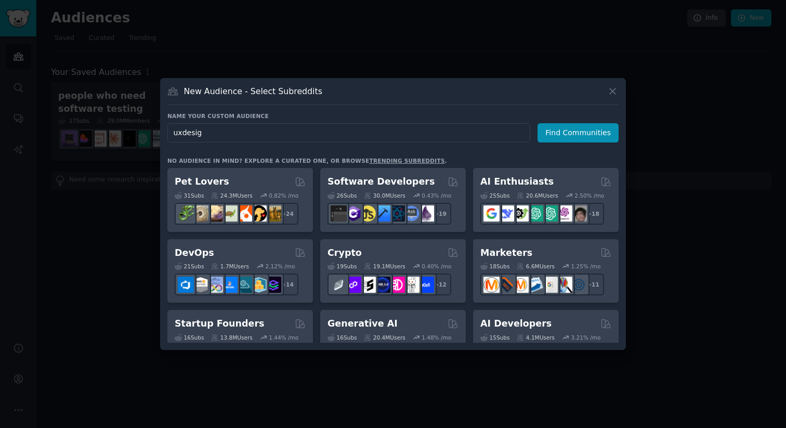
type input "uxdesign"
click button "Find Communities" at bounding box center [578, 132] width 81 height 19
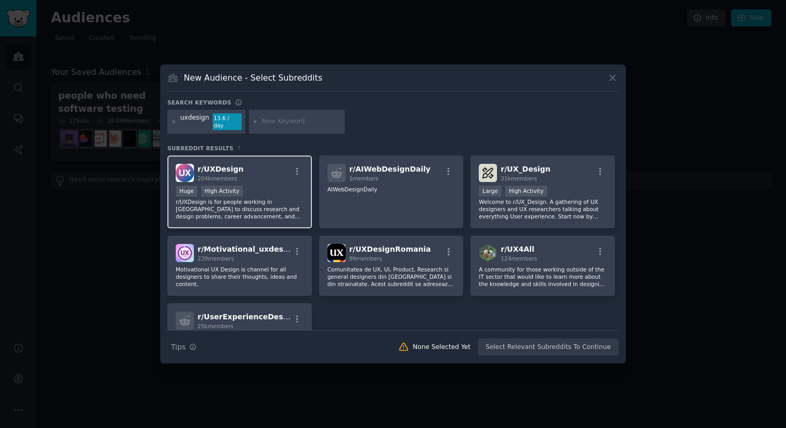
click at [277, 179] on div "r/ UXDesign 204k members Huge High Activity r/UXDesign is for people working in…" at bounding box center [239, 191] width 145 height 73
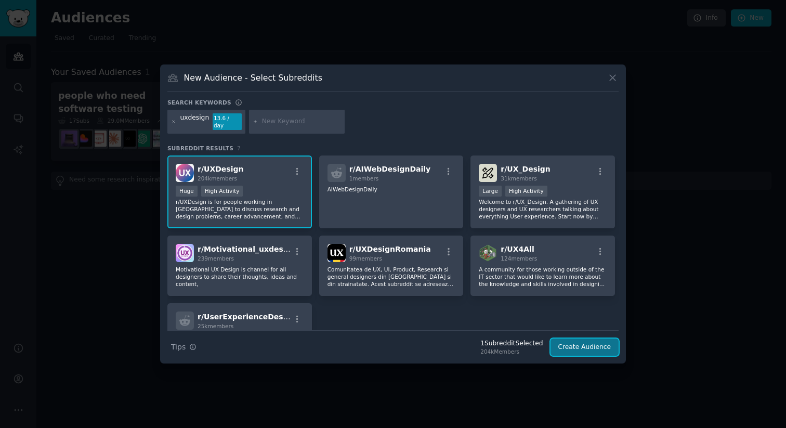
click at [573, 342] on button "Create Audience" at bounding box center [585, 348] width 69 height 18
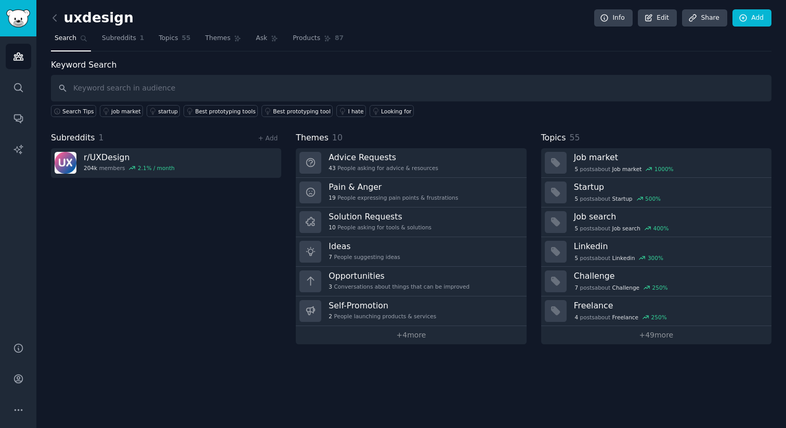
click at [199, 88] on input "text" at bounding box center [411, 88] width 721 height 27
type input "ui design"
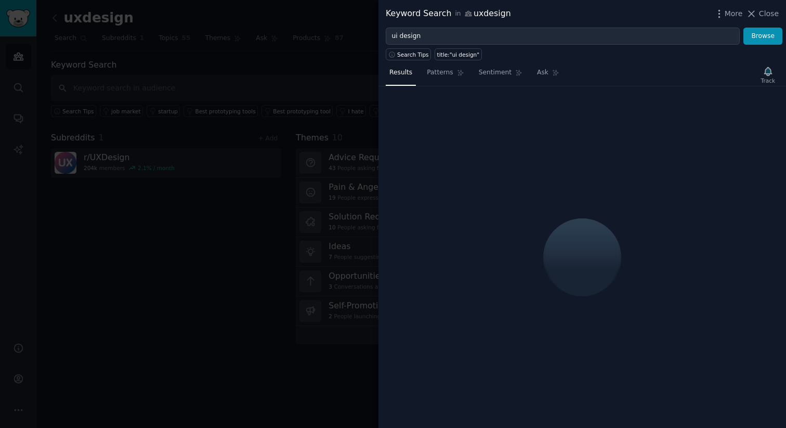
click at [333, 127] on div at bounding box center [393, 214] width 786 height 428
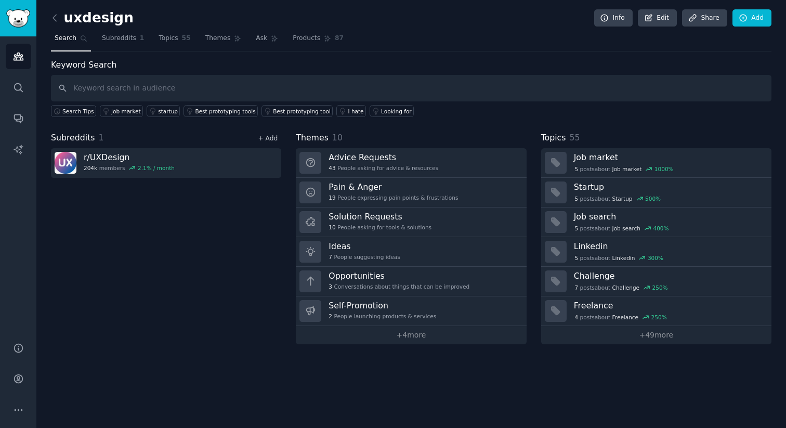
click at [274, 140] on link "+ Add" at bounding box center [268, 138] width 20 height 7
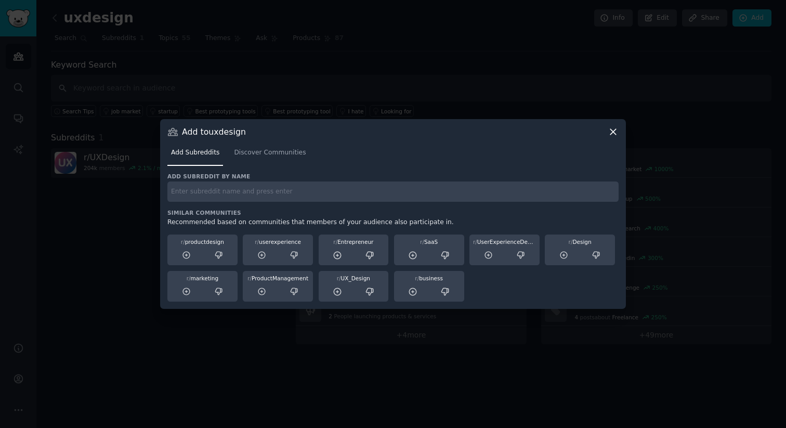
click at [236, 196] on input "text" at bounding box center [392, 191] width 451 height 20
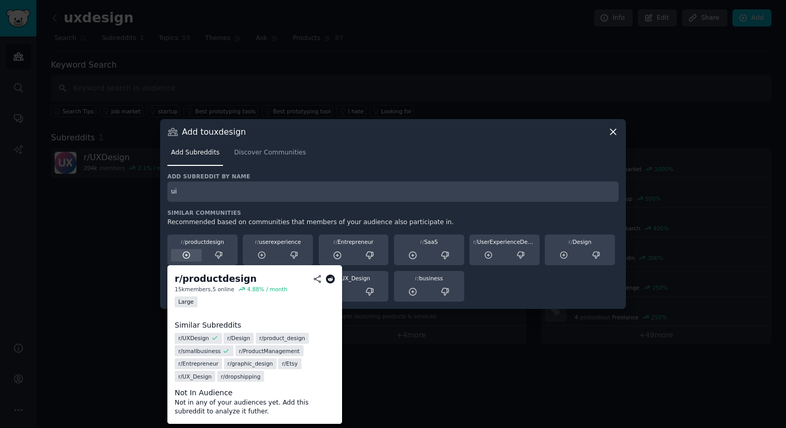
click at [183, 257] on icon at bounding box center [186, 255] width 7 height 7
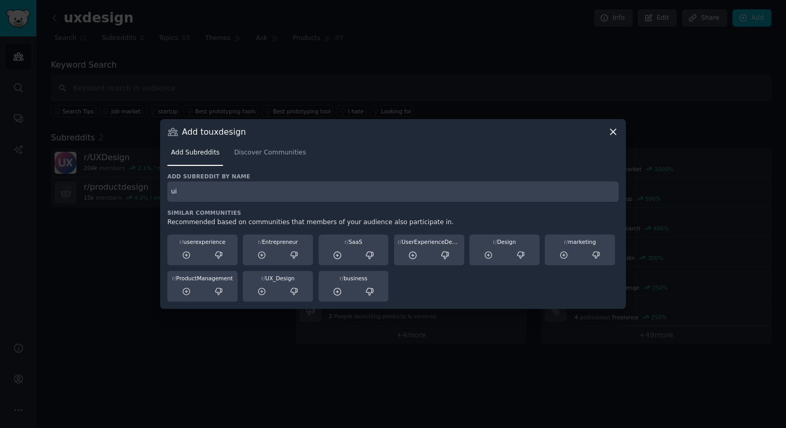
click at [183, 257] on icon at bounding box center [186, 255] width 7 height 7
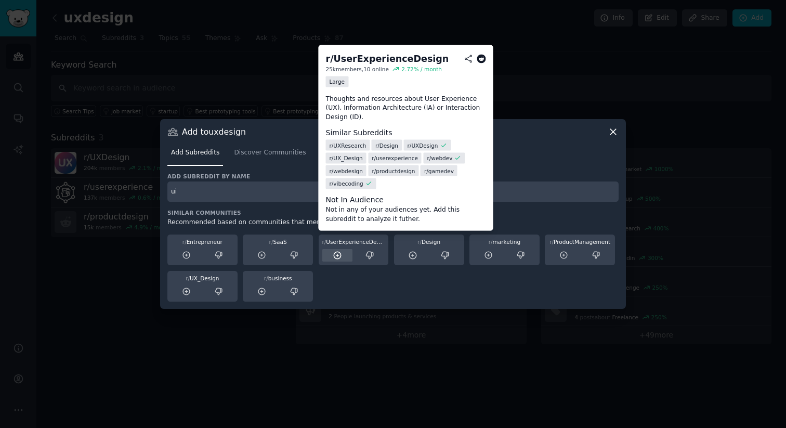
click at [336, 256] on icon at bounding box center [337, 255] width 9 height 9
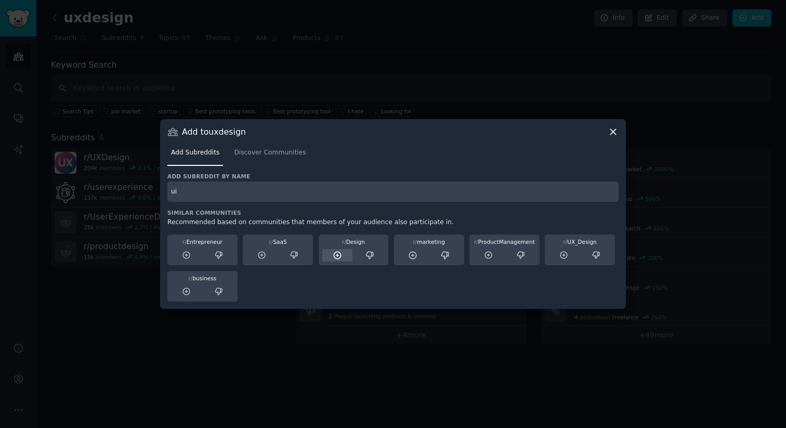
click at [334, 255] on icon at bounding box center [337, 255] width 9 height 9
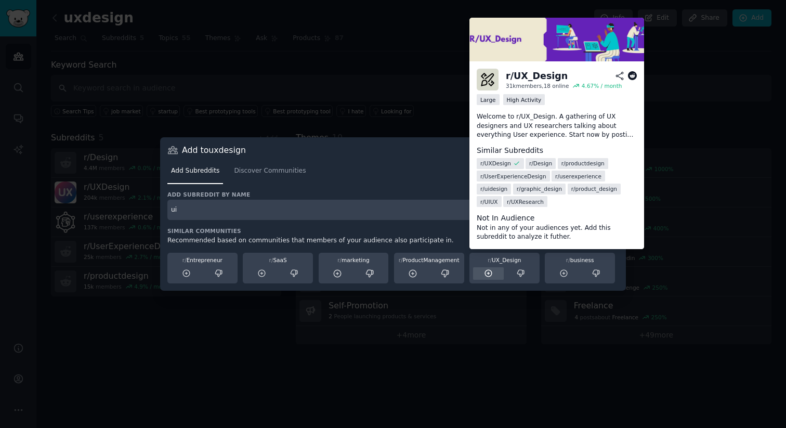
click at [485, 276] on icon at bounding box center [488, 273] width 7 height 7
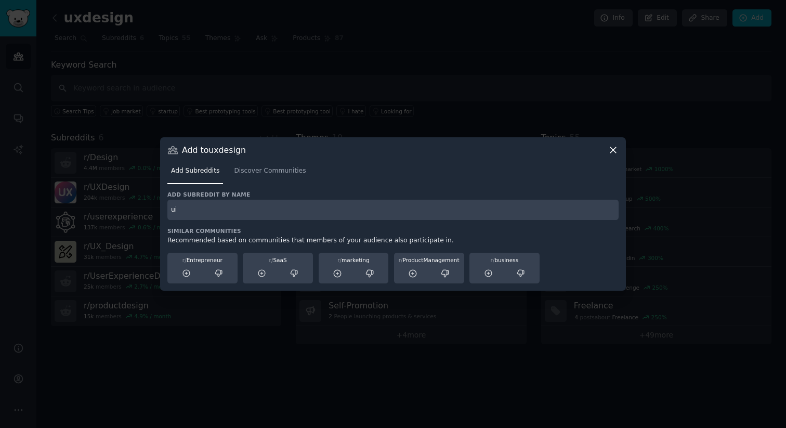
click at [195, 207] on input "ui" at bounding box center [392, 210] width 451 height 20
type input "uidesign"
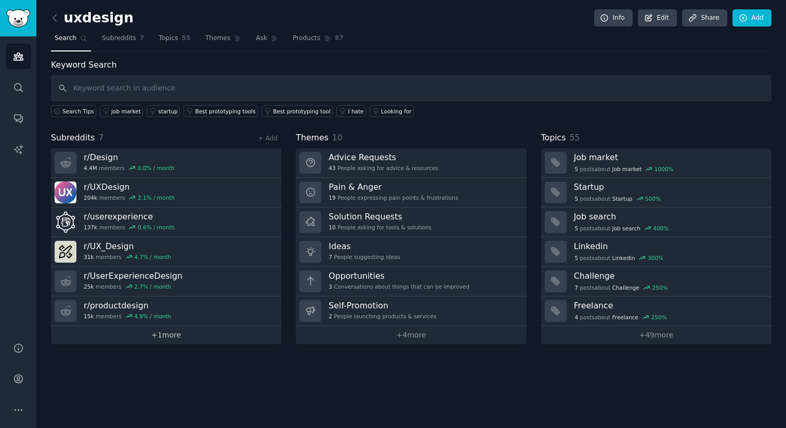
click at [150, 334] on link "+ 1 more" at bounding box center [166, 335] width 230 height 18
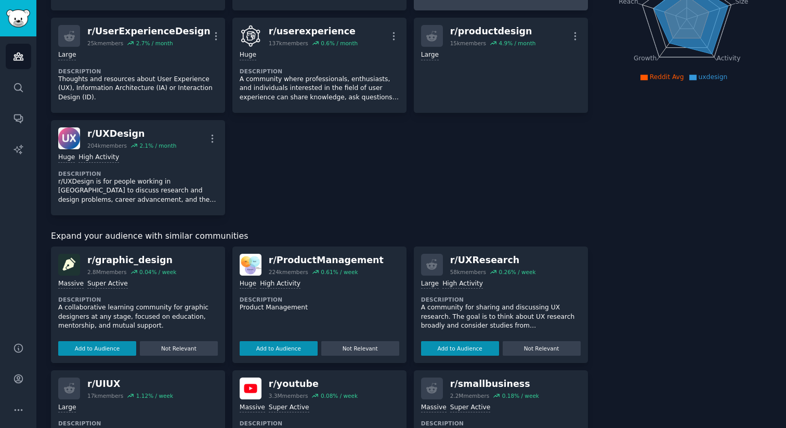
scroll to position [244, 0]
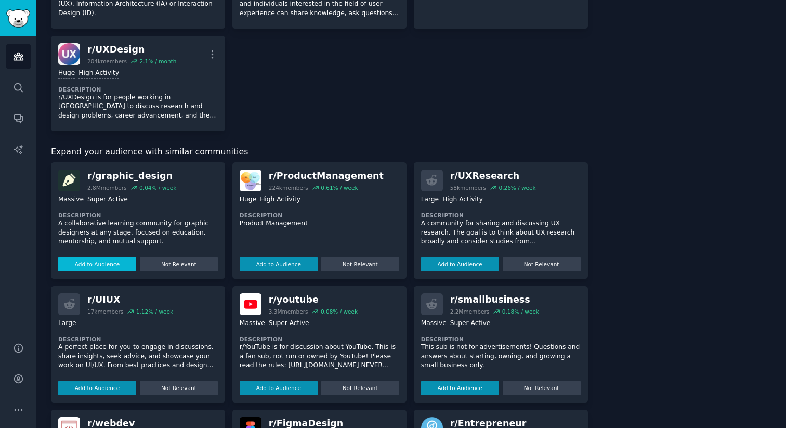
click at [119, 264] on button "Add to Audience" at bounding box center [97, 264] width 78 height 15
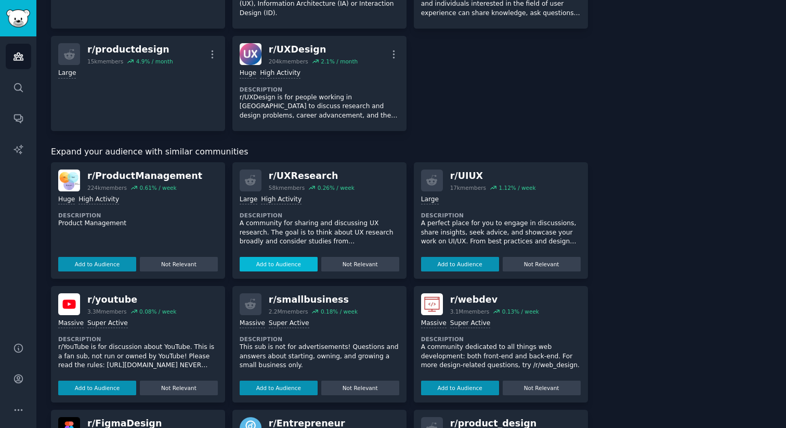
click at [273, 265] on button "Add to Audience" at bounding box center [279, 264] width 78 height 15
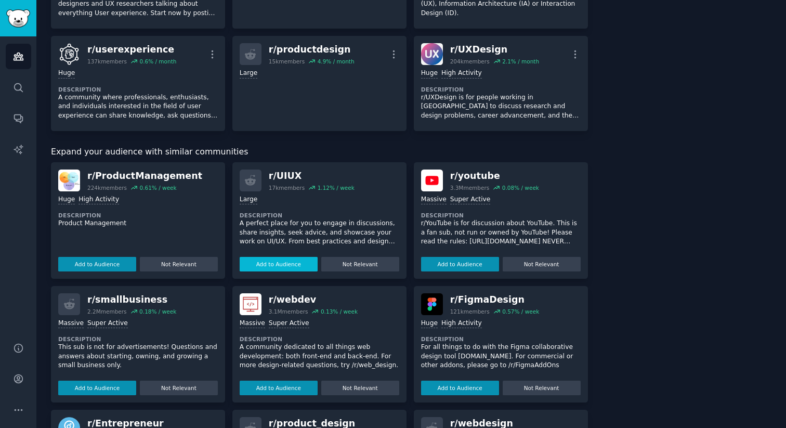
click at [272, 265] on button "Add to Audience" at bounding box center [279, 264] width 78 height 15
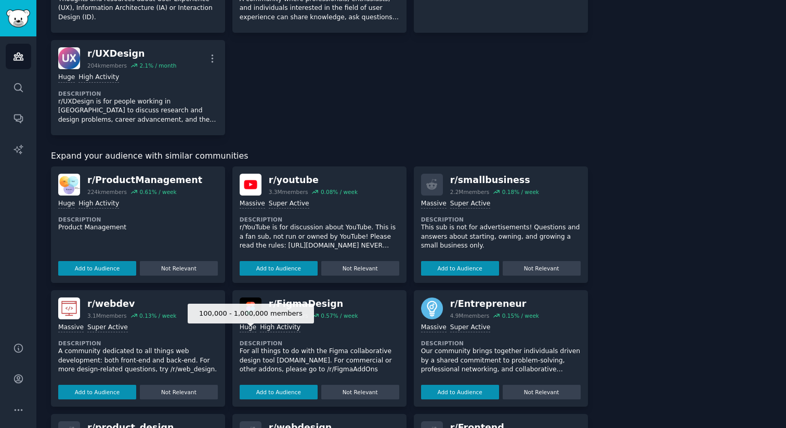
scroll to position [396, 0]
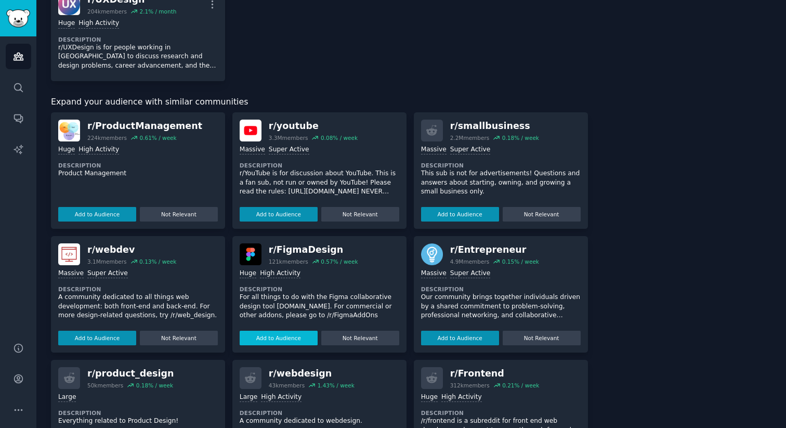
click at [293, 337] on button "Add to Audience" at bounding box center [279, 338] width 78 height 15
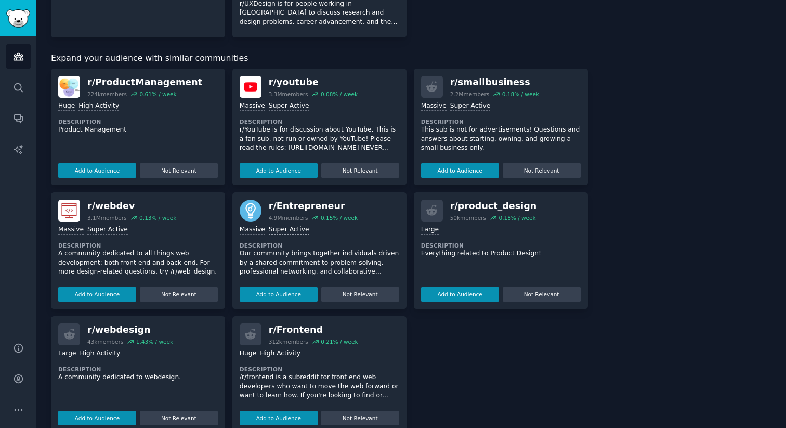
scroll to position [441, 0]
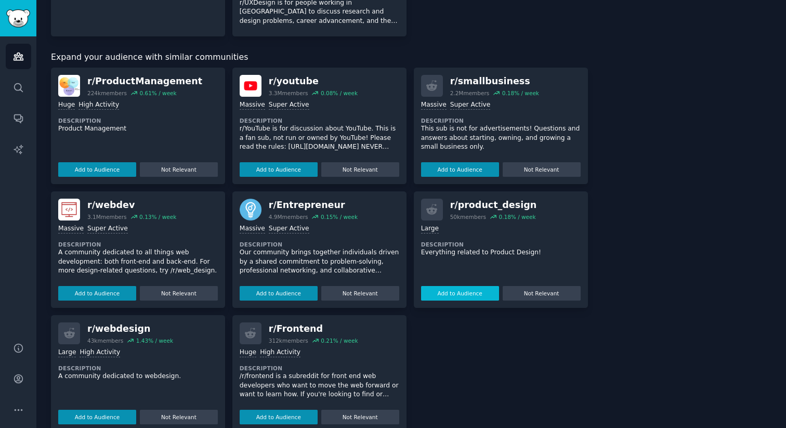
click at [444, 289] on button "Add to Audience" at bounding box center [460, 293] width 78 height 15
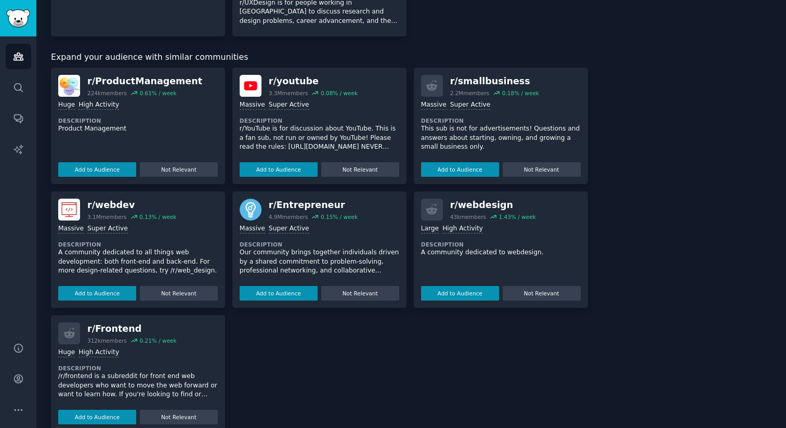
scroll to position [459, 0]
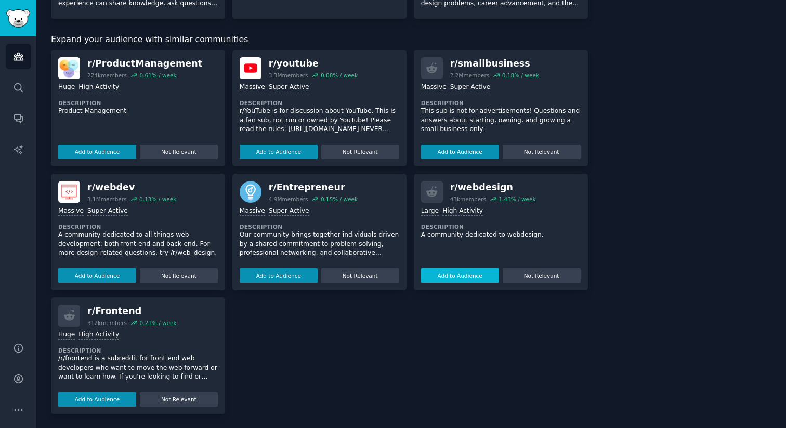
click at [467, 274] on button "Add to Audience" at bounding box center [460, 275] width 78 height 15
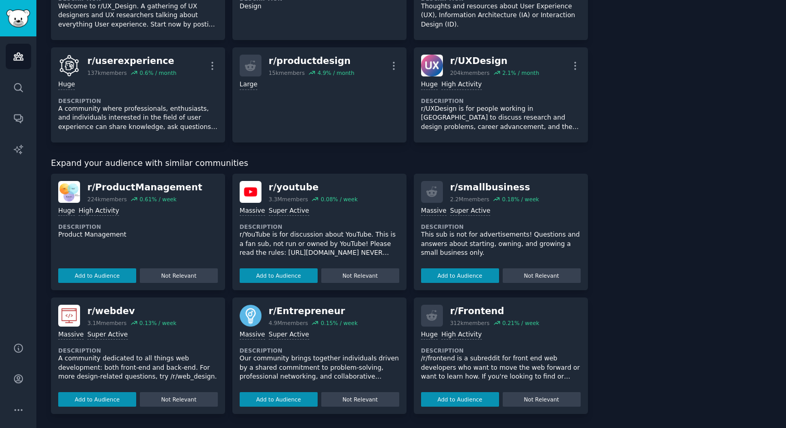
scroll to position [437, 0]
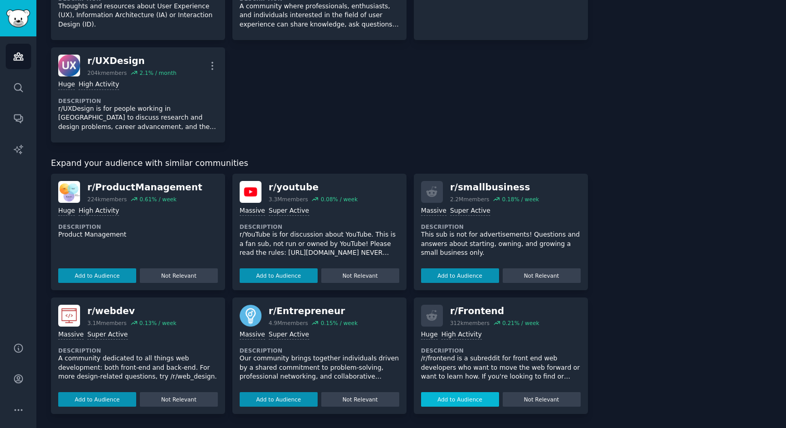
click at [449, 392] on button "Add to Audience" at bounding box center [460, 399] width 78 height 15
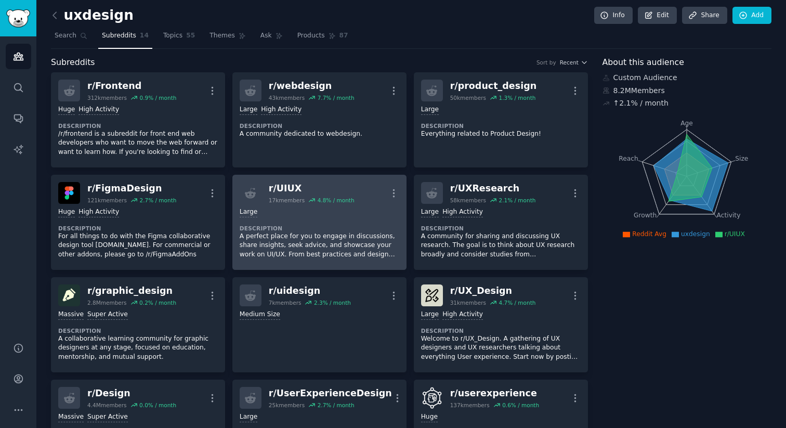
scroll to position [0, 0]
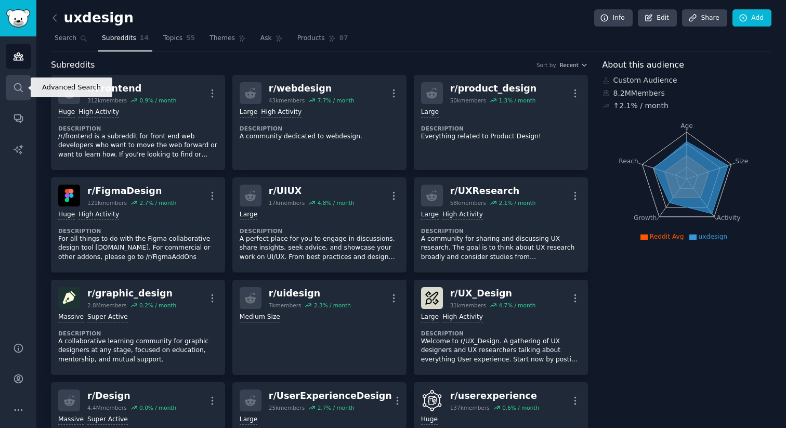
click at [21, 86] on icon "Sidebar" at bounding box center [18, 87] width 8 height 8
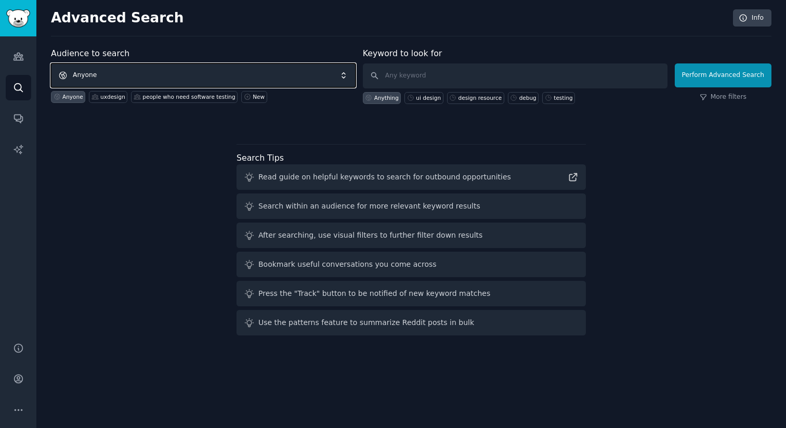
click at [140, 67] on span "Anyone" at bounding box center [203, 75] width 305 height 24
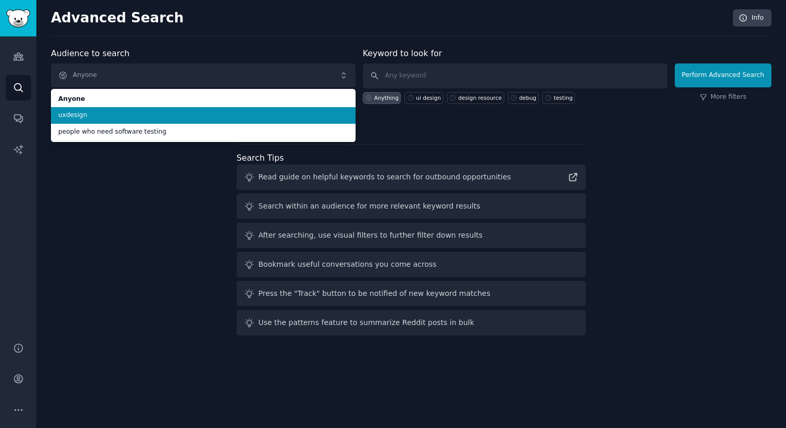
click at [148, 119] on span "uxdesign" at bounding box center [203, 115] width 290 height 9
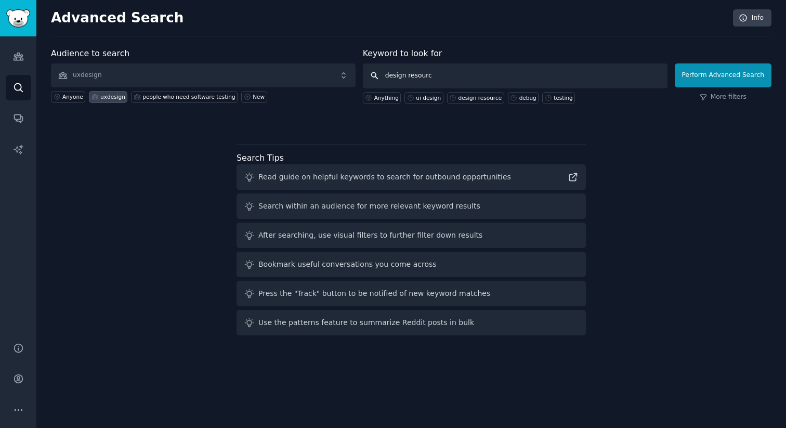
type input "design resource"
click button "Perform Advanced Search" at bounding box center [723, 75] width 97 height 24
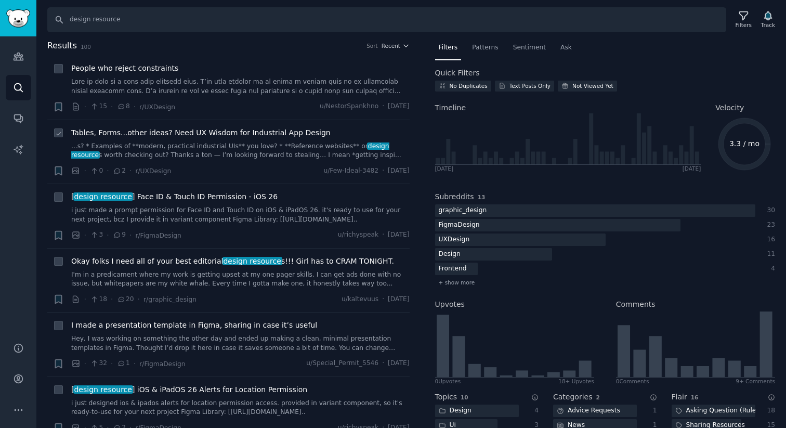
click at [333, 133] on div "Tables, Forms...other ideas? Need UX Wisdom for Industrial App Design" at bounding box center [240, 132] width 339 height 11
click at [271, 132] on span "Tables, Forms...other ideas? Need UX Wisdom for Industrial App Design" at bounding box center [200, 132] width 259 height 11
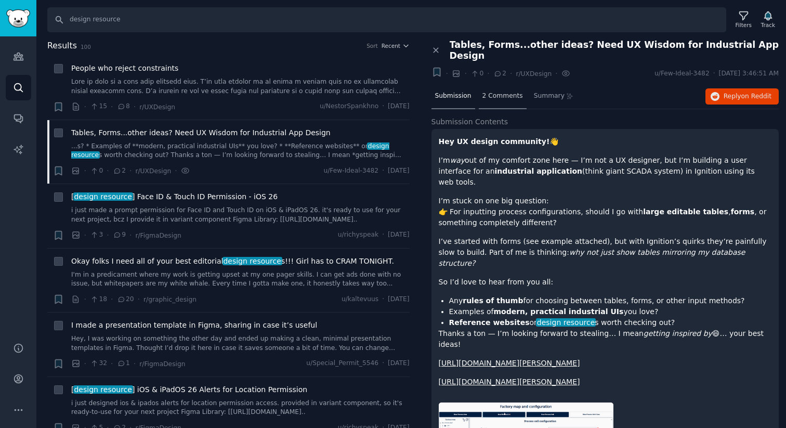
click at [513, 84] on div "2 Comments" at bounding box center [503, 96] width 48 height 25
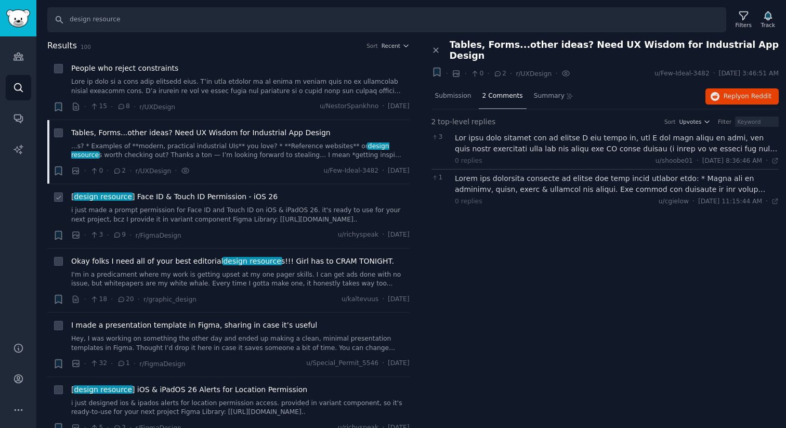
scroll to position [23, 0]
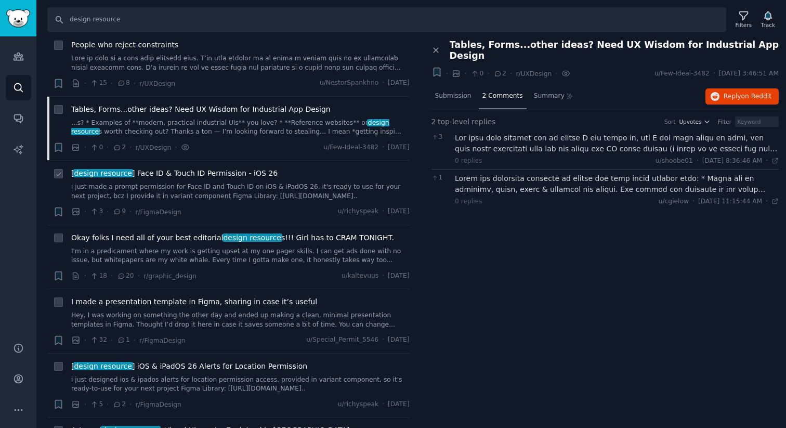
click at [298, 175] on div "[ design resource ] Face ID & Touch ID Permission - iOS 26" at bounding box center [240, 173] width 339 height 11
click at [264, 175] on span "[ design resource ] Face ID & Touch ID Permission - iOS 26" at bounding box center [174, 173] width 206 height 11
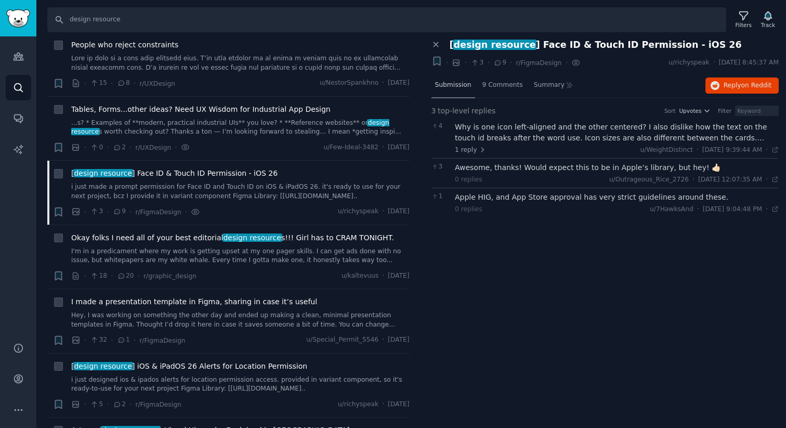
click at [455, 85] on span "Submission" at bounding box center [453, 85] width 36 height 9
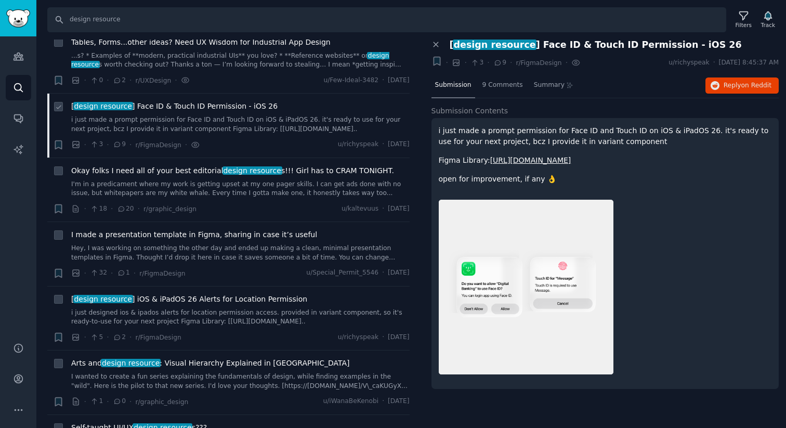
scroll to position [93, 0]
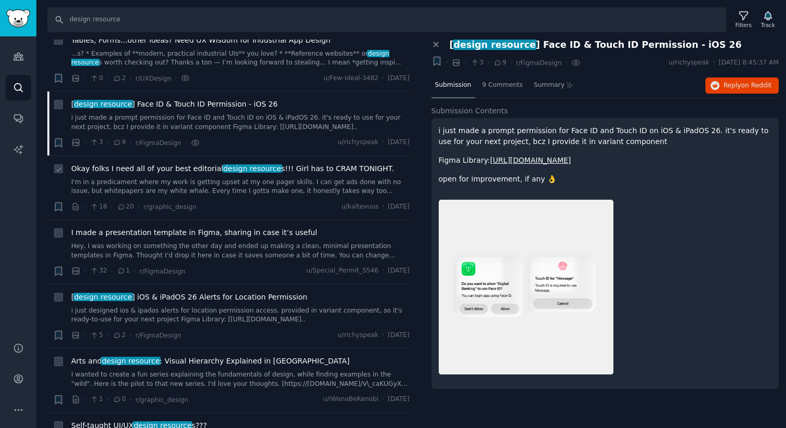
click at [310, 172] on span "Okay folks I need all of your best editorial design resource s!!! Girl has to C…" at bounding box center [232, 168] width 323 height 11
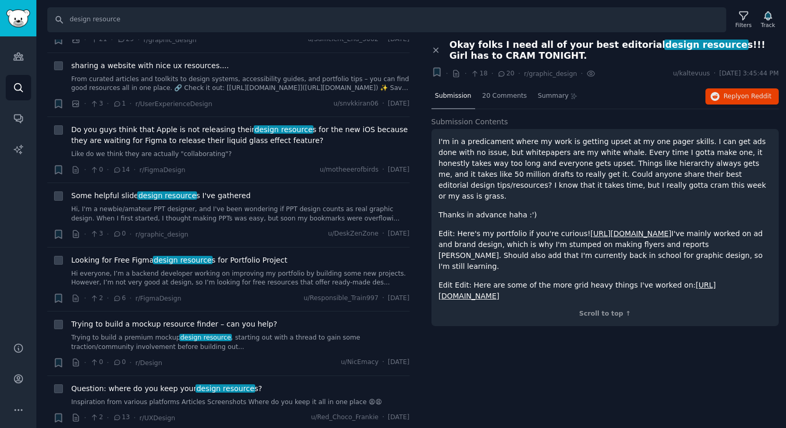
scroll to position [721, 0]
click at [297, 199] on div "Some helpful slide design resource s I've gathered" at bounding box center [240, 195] width 339 height 11
click at [233, 199] on span "Some helpful slide design resource s I've gathered" at bounding box center [160, 195] width 179 height 11
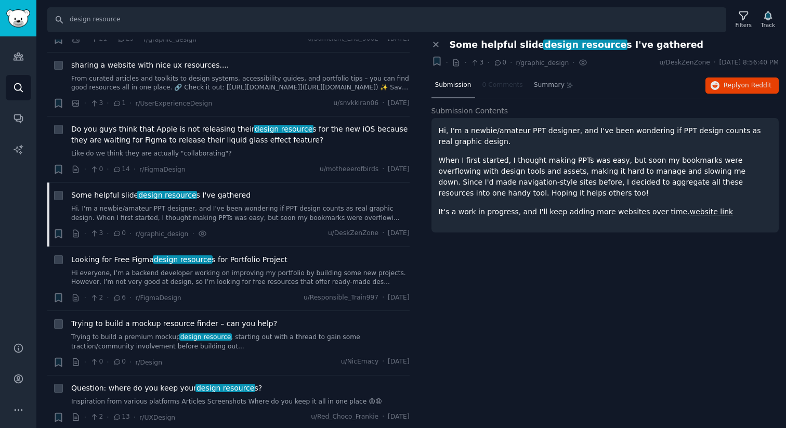
click at [690, 210] on link "website link" at bounding box center [711, 211] width 43 height 8
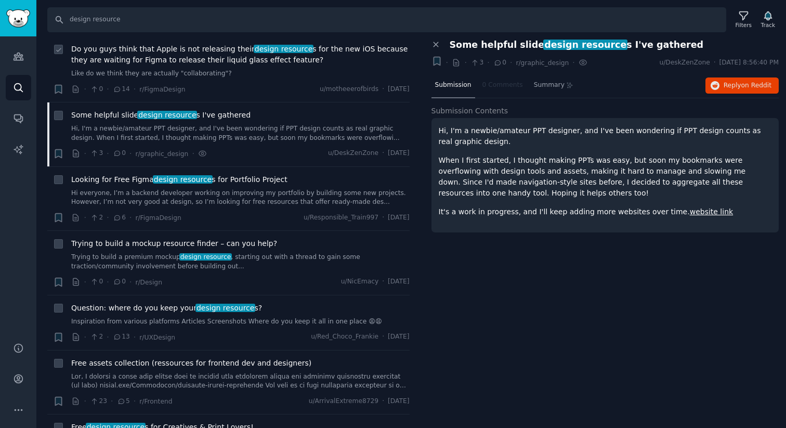
scroll to position [892, 0]
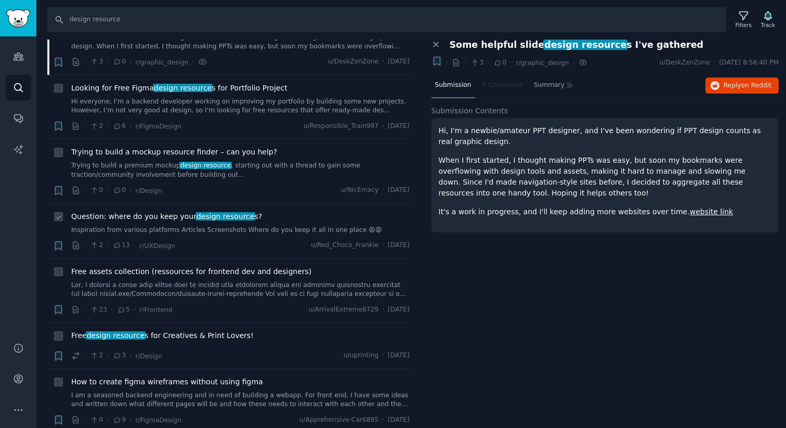
click at [289, 223] on div "Question: where do you keep your design resource s? Inspiration from various pl…" at bounding box center [240, 223] width 339 height 24
click at [248, 215] on span "Question: where do you keep your design resource s?" at bounding box center [166, 216] width 191 height 11
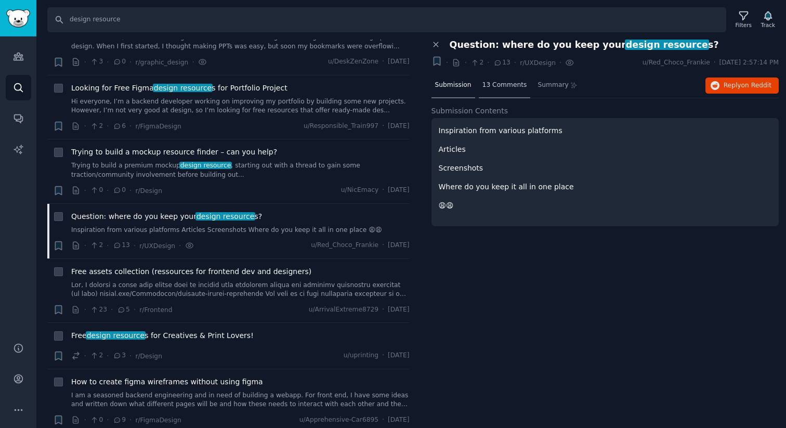
click at [504, 88] on span "13 Comments" at bounding box center [505, 85] width 45 height 9
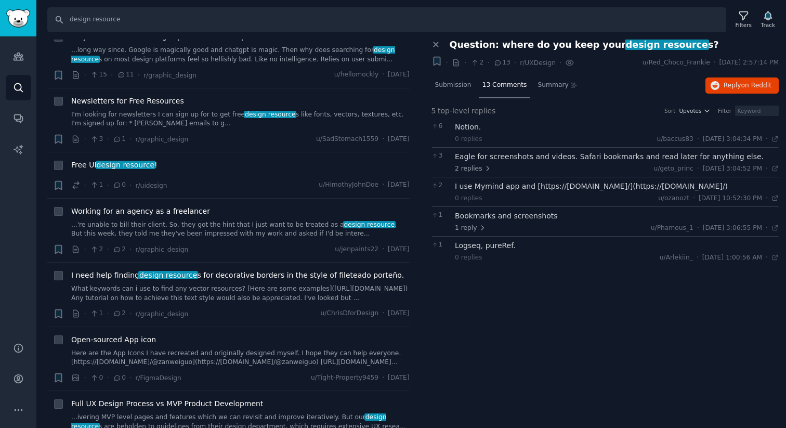
scroll to position [1723, 0]
